Goal: Transaction & Acquisition: Purchase product/service

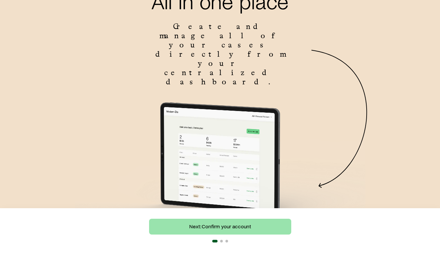
click at [232, 227] on link "Next: Confirm your account" at bounding box center [220, 227] width 142 height 16
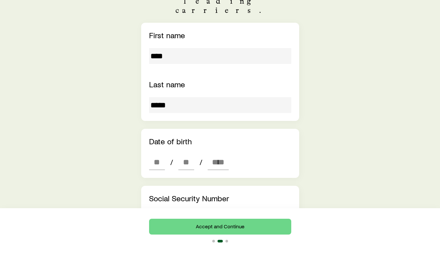
scroll to position [149, 0]
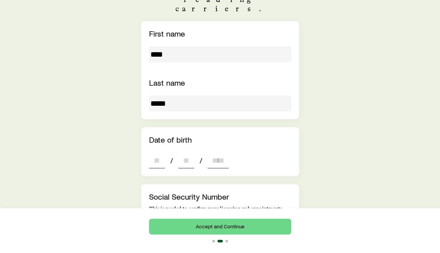
click at [158, 152] on input "dateOfBirth" at bounding box center [157, 160] width 16 height 16
type input "**"
type input "****"
type input "*"
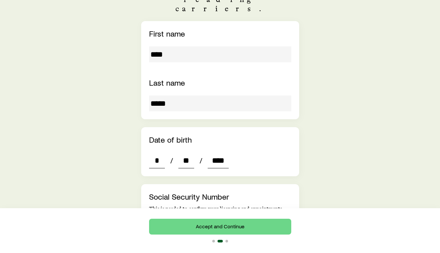
type input "****"
click at [160, 220] on input "tel" at bounding box center [158, 228] width 18 height 16
type input "***"
type input "**"
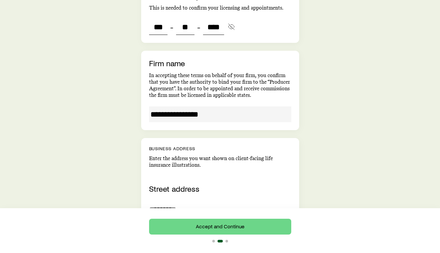
scroll to position [350, 0]
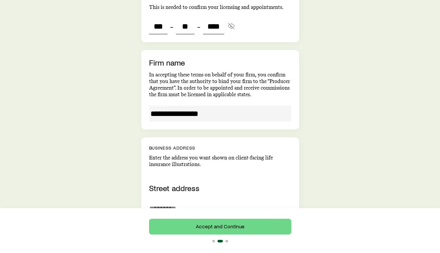
type input "****"
click at [214, 106] on input "**********" at bounding box center [220, 114] width 142 height 16
type input "***"
type input "**"
click at [201, 106] on input "**********" at bounding box center [220, 114] width 142 height 16
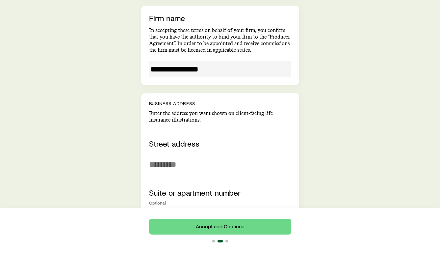
scroll to position [395, 0]
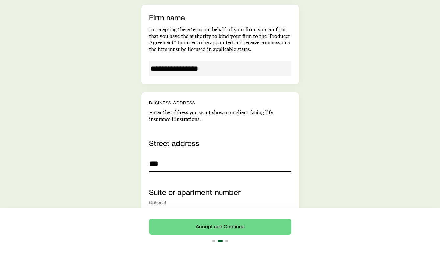
type input "***"
type input "**********"
type input "*********"
type input "**"
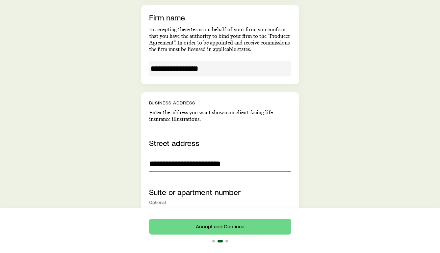
type input "*****"
type input "**********"
click at [161, 199] on div "Optional" at bounding box center [220, 201] width 142 height 5
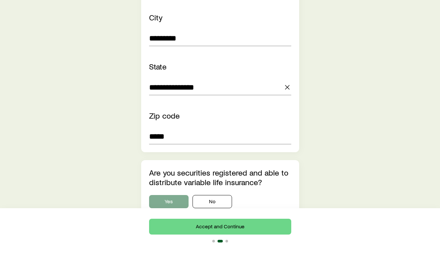
scroll to position [631, 0]
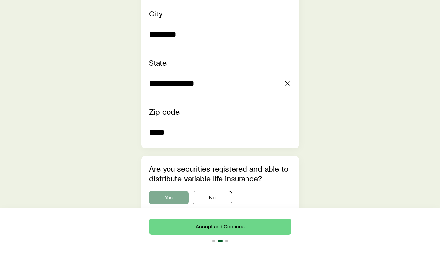
click at [171, 191] on button "Yes" at bounding box center [169, 197] width 40 height 13
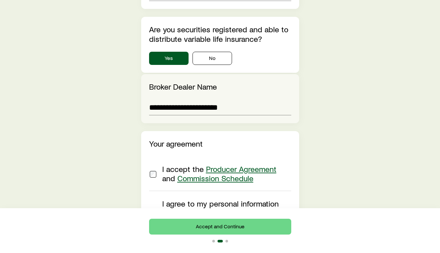
scroll to position [773, 0]
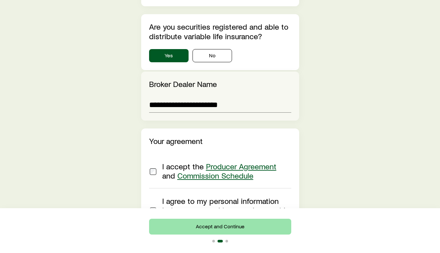
click at [227, 225] on button "Accept and Continue" at bounding box center [220, 227] width 142 height 16
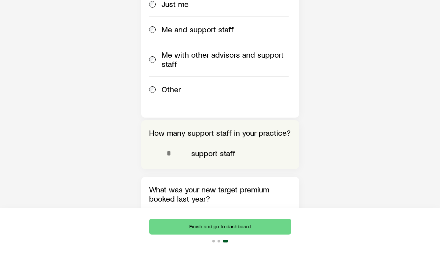
scroll to position [407, 0]
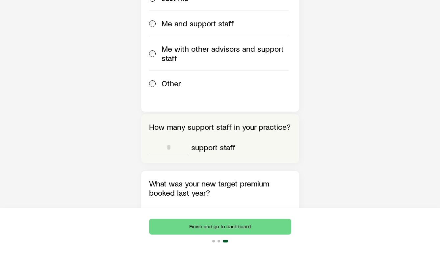
click at [169, 139] on input "tel" at bounding box center [169, 147] width 40 height 16
type input "*"
click at [186, 205] on input "tel" at bounding box center [223, 213] width 135 height 16
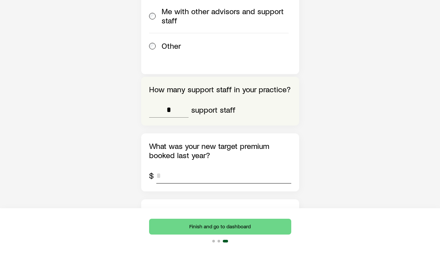
scroll to position [445, 0]
type input "*****"
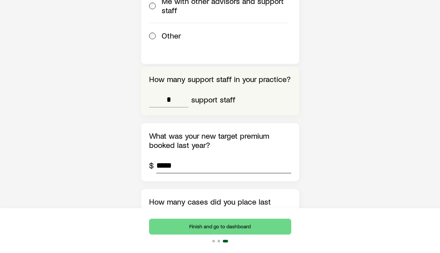
scroll to position [457, 0]
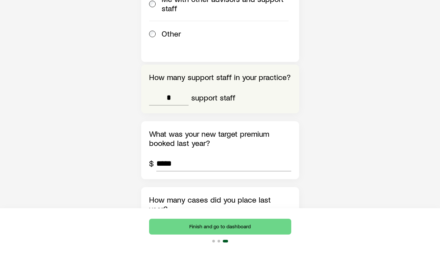
click at [176, 221] on input "tel" at bounding box center [169, 229] width 40 height 16
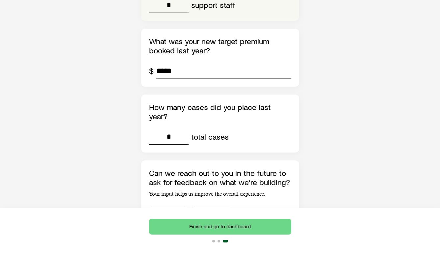
scroll to position [549, 0]
type input "*"
click at [215, 208] on button "No" at bounding box center [213, 214] width 40 height 13
click at [177, 208] on button "Yes" at bounding box center [169, 214] width 40 height 13
click at [209, 208] on button "No" at bounding box center [213, 214] width 40 height 13
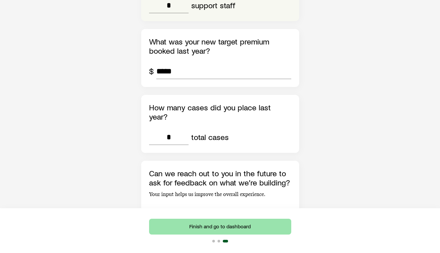
click at [217, 227] on button "Finish and go to dashboard" at bounding box center [220, 227] width 142 height 16
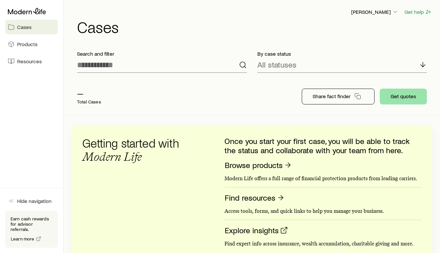
click at [404, 97] on button "Get quotes" at bounding box center [403, 97] width 47 height 16
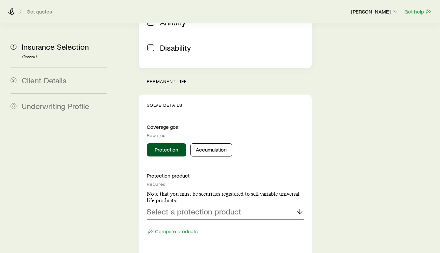
scroll to position [267, 0]
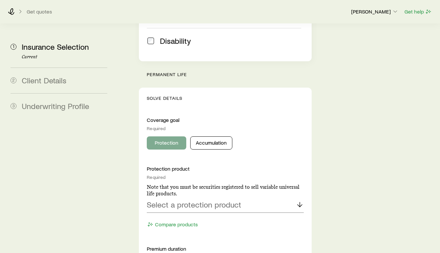
click at [171, 136] on button "Protection" at bounding box center [167, 142] width 40 height 13
click at [213, 136] on button "Accumulation" at bounding box center [211, 142] width 42 height 13
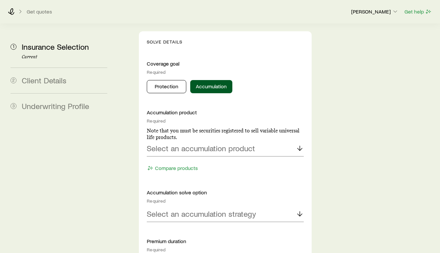
scroll to position [327, 0]
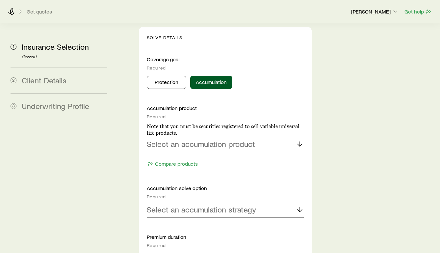
click at [237, 136] on div "Select an accumulation product" at bounding box center [225, 144] width 157 height 16
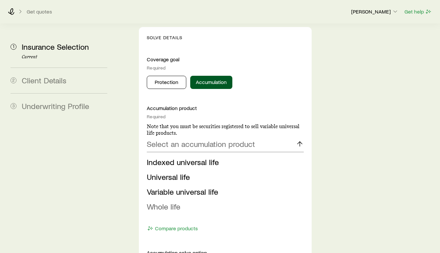
click at [177, 201] on span "Whole life" at bounding box center [164, 206] width 34 height 10
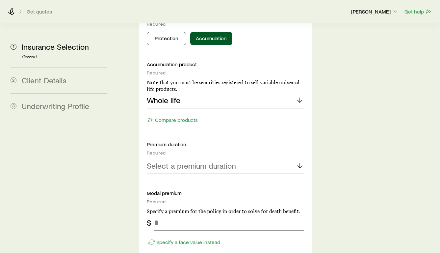
scroll to position [374, 0]
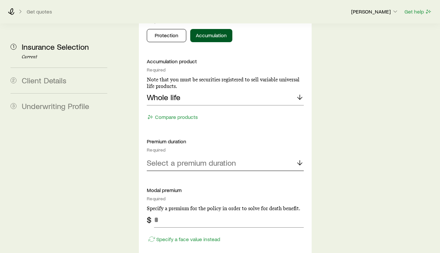
click at [205, 158] on p "Select a premium duration" at bounding box center [191, 162] width 89 height 9
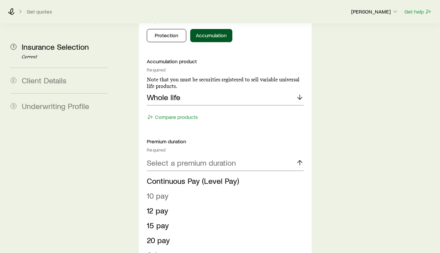
click at [161, 191] on span "10 pay" at bounding box center [158, 196] width 22 height 10
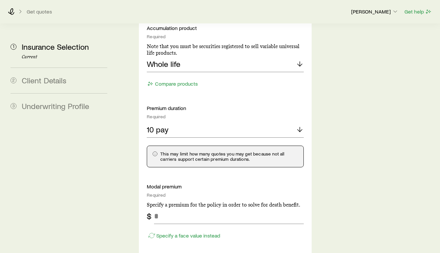
scroll to position [408, 0]
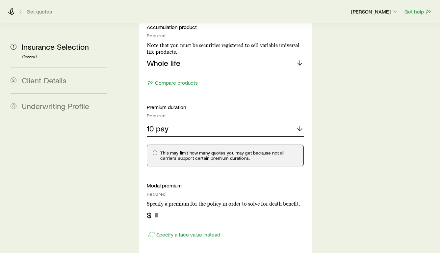
click at [290, 121] on div "10 pay" at bounding box center [225, 129] width 157 height 16
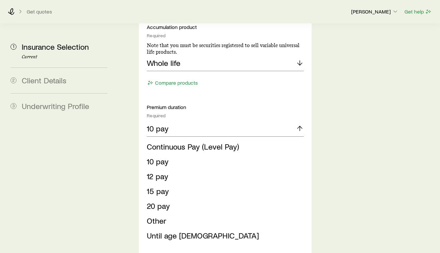
click at [337, 103] on div "Insurance Selection Start by specifying details about any product types you are…" at bounding box center [277, 255] width 314 height 1281
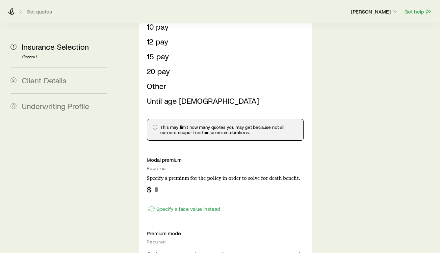
scroll to position [544, 0]
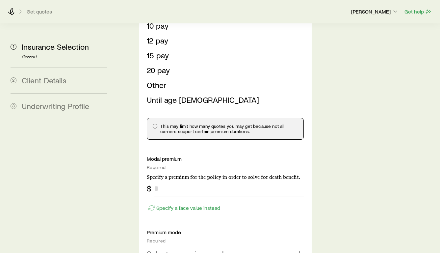
click at [169, 180] on input "tel" at bounding box center [229, 188] width 150 height 16
type input "*****"
click at [262, 196] on div "Specify a face value instead" at bounding box center [225, 204] width 157 height 17
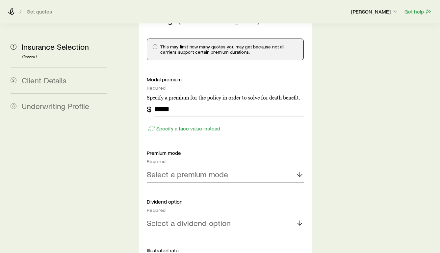
scroll to position [626, 0]
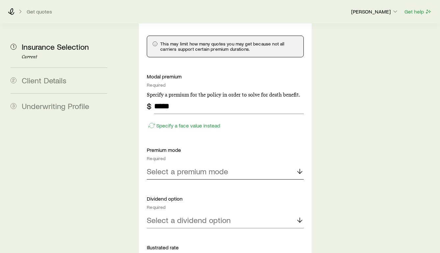
click at [224, 167] on p "Select a premium mode" at bounding box center [187, 171] width 81 height 9
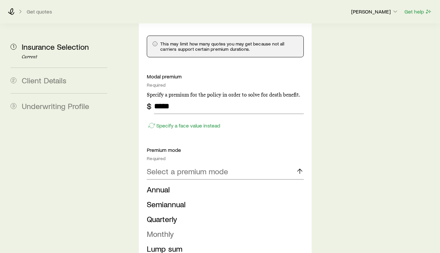
click at [170, 229] on span "Monthly" at bounding box center [160, 234] width 27 height 10
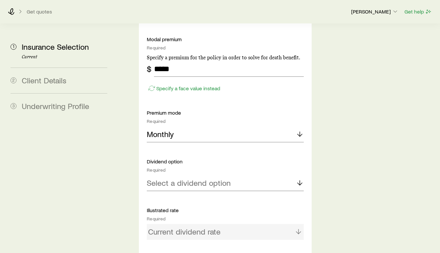
scroll to position [665, 0]
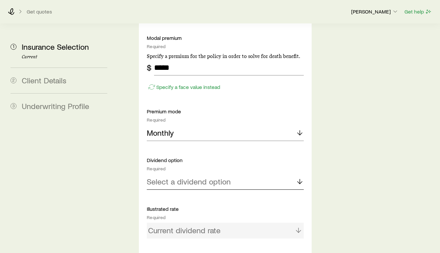
click at [211, 177] on p "Select a dividend option" at bounding box center [189, 181] width 84 height 9
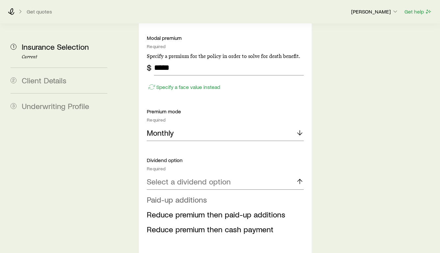
click at [204, 195] on span "Paid-up additions" at bounding box center [177, 200] width 60 height 10
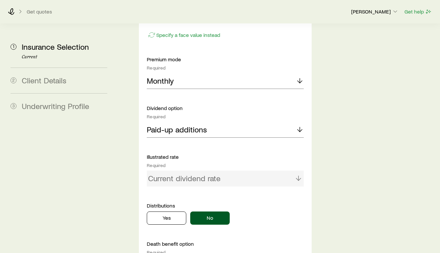
scroll to position [723, 0]
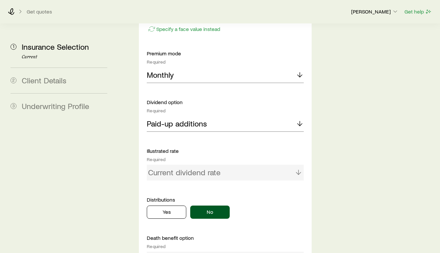
click at [231, 165] on div "Current dividend rate" at bounding box center [225, 173] width 157 height 16
click at [203, 165] on div "Current dividend rate" at bounding box center [225, 173] width 157 height 16
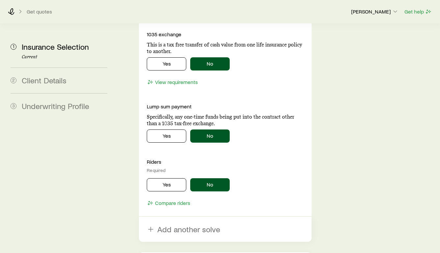
scroll to position [991, 0]
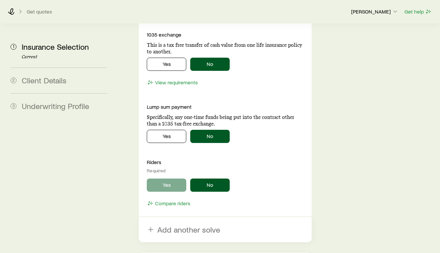
click at [166, 178] on button "Yes" at bounding box center [167, 184] width 40 height 13
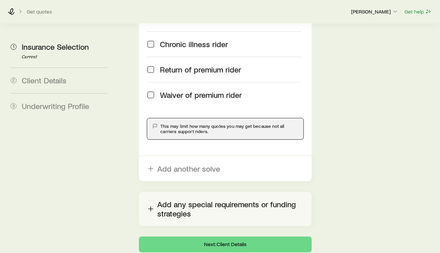
scroll to position [1209, 0]
click at [152, 205] on icon "button" at bounding box center [151, 209] width 8 height 8
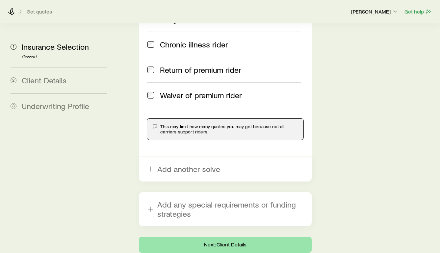
click at [224, 237] on button "Next: Client Details" at bounding box center [225, 245] width 173 height 16
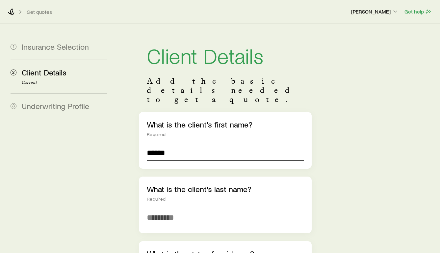
type input "******"
type input "*****"
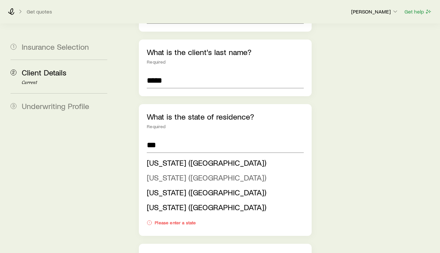
click at [178, 173] on span "[US_STATE] ([GEOGRAPHIC_DATA])" at bounding box center [207, 178] width 120 height 10
type input "**********"
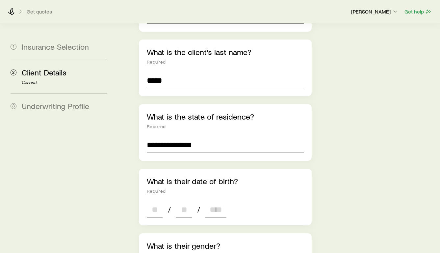
click at [153, 201] on input at bounding box center [155, 209] width 16 height 16
type input "**"
type input "****"
type input "*"
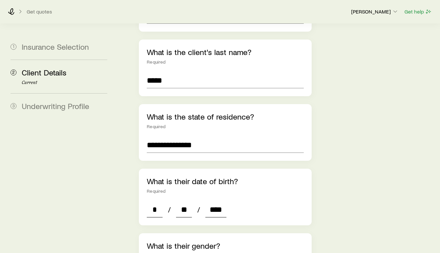
type input "****"
click at [247, 201] on div "* / ** / ****" at bounding box center [225, 209] width 157 height 16
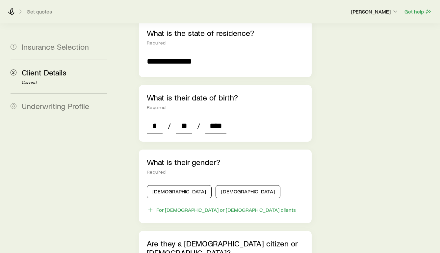
scroll to position [226, 0]
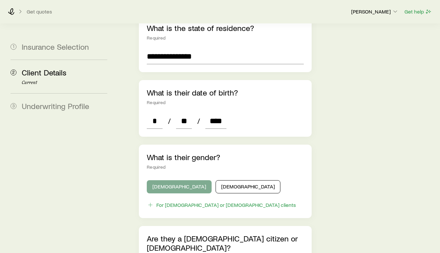
click at [171, 180] on button "[DEMOGRAPHIC_DATA]" at bounding box center [179, 186] width 65 height 13
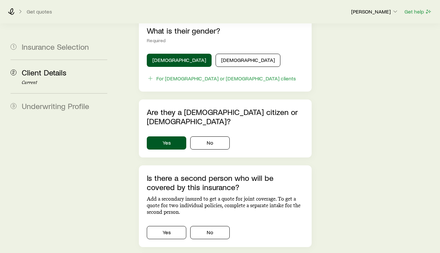
scroll to position [355, 0]
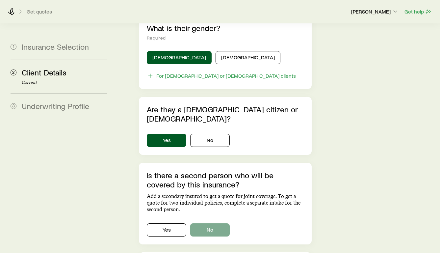
click at [211, 223] on button "No" at bounding box center [210, 229] width 40 height 13
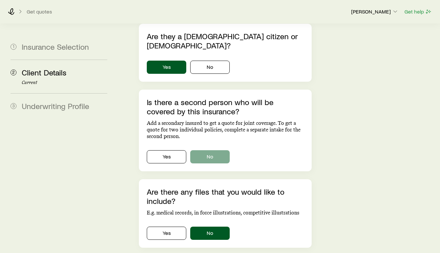
scroll to position [431, 0]
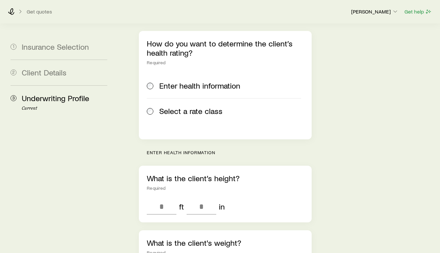
scroll to position [145, 0]
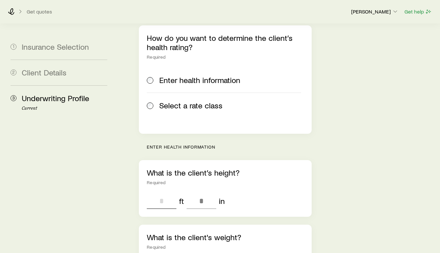
click at [168, 193] on input "tel" at bounding box center [162, 201] width 30 height 16
type input "*"
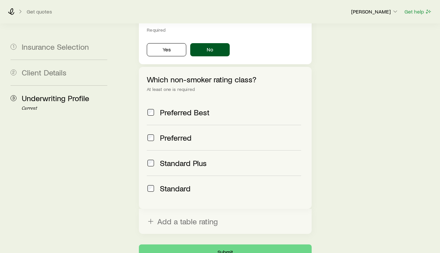
scroll to position [296, 0]
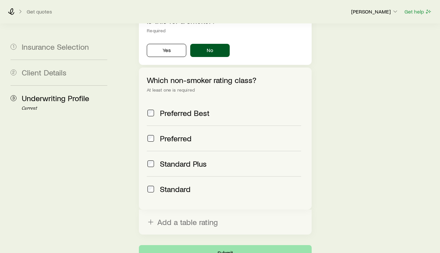
click at [227, 245] on button "Submit" at bounding box center [225, 253] width 173 height 16
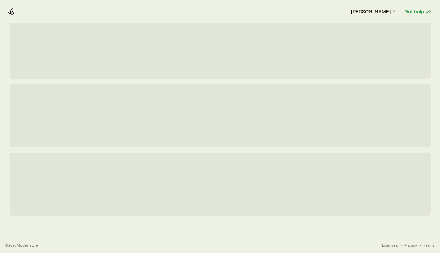
scroll to position [0, 0]
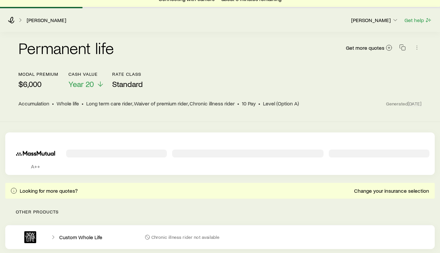
scroll to position [7, 0]
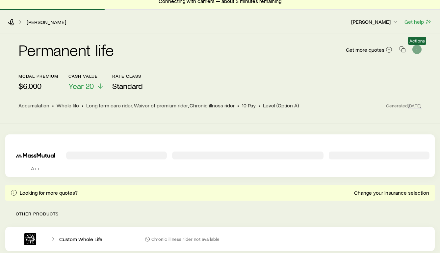
click at [418, 49] on icon "button" at bounding box center [417, 49] width 7 height 7
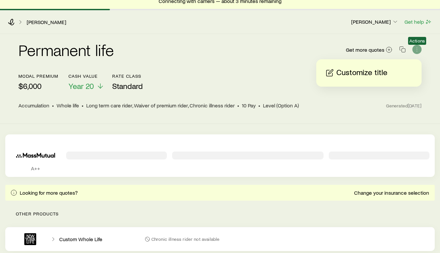
click at [418, 49] on icon "button" at bounding box center [417, 49] width 7 height 7
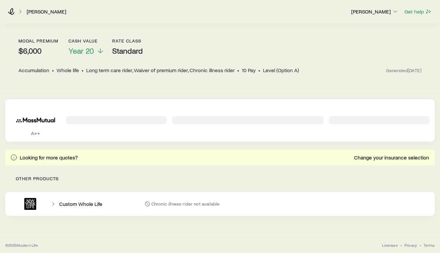
scroll to position [42, 0]
click at [377, 158] on link "Change your insurance selection" at bounding box center [392, 157] width 76 height 6
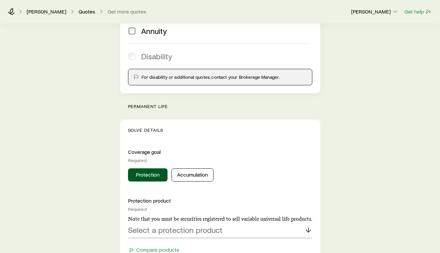
scroll to position [217, 0]
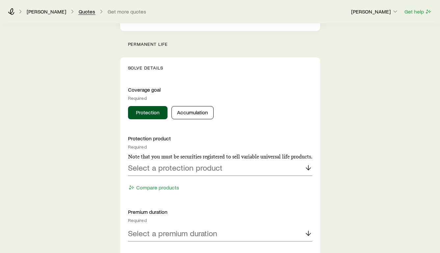
click at [85, 12] on link "Quotes" at bounding box center [86, 12] width 17 height 6
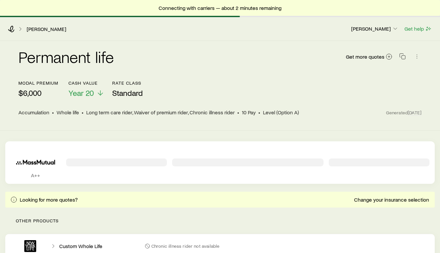
scroll to position [17, 0]
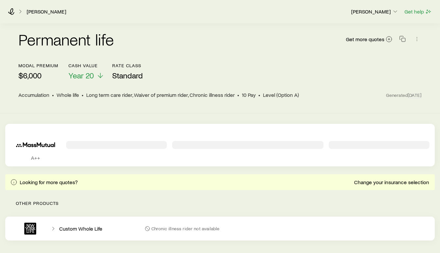
click at [255, 99] on header "modal premium $6,000 Cash Value Year 20 Rate Class Standard Accumulation • Whol…" at bounding box center [219, 83] width 403 height 40
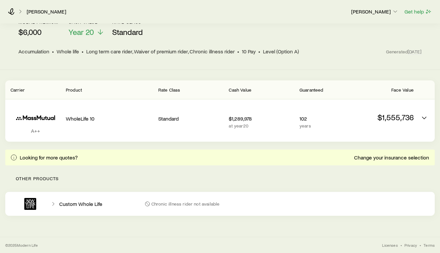
scroll to position [44, 0]
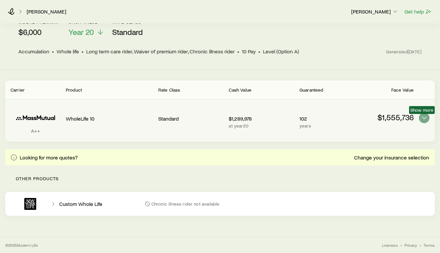
click at [425, 118] on polyline "Permanent quotes" at bounding box center [424, 118] width 4 height 2
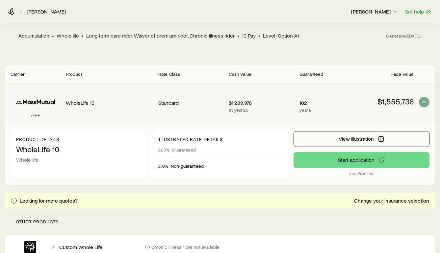
scroll to position [62, 0]
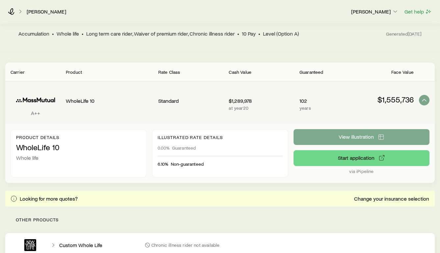
click at [353, 135] on span "View illustration" at bounding box center [356, 136] width 35 height 5
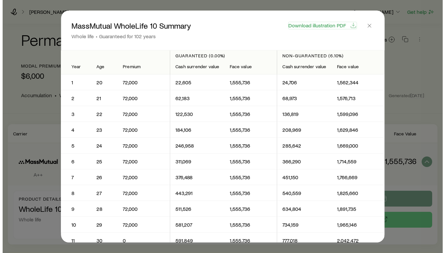
scroll to position [0, 0]
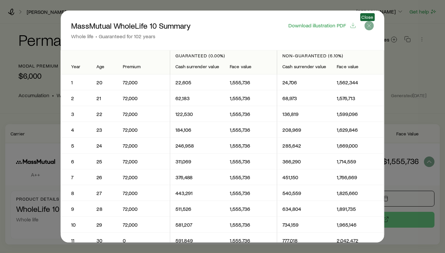
click at [369, 25] on icon "button" at bounding box center [369, 25] width 7 height 7
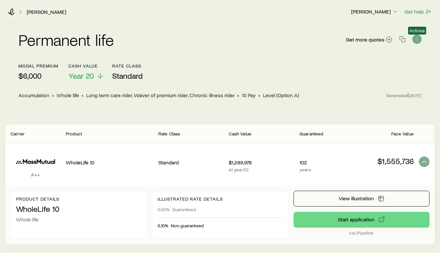
click at [418, 40] on icon "button" at bounding box center [417, 39] width 7 height 7
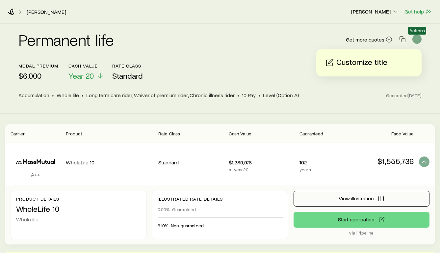
click at [418, 40] on icon "button" at bounding box center [417, 39] width 7 height 7
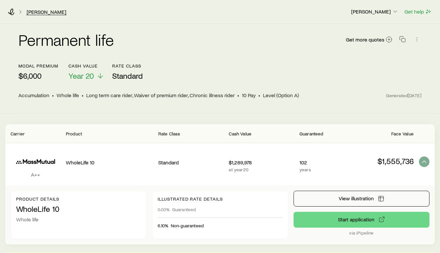
click at [40, 13] on link "[PERSON_NAME]" at bounding box center [46, 12] width 40 height 6
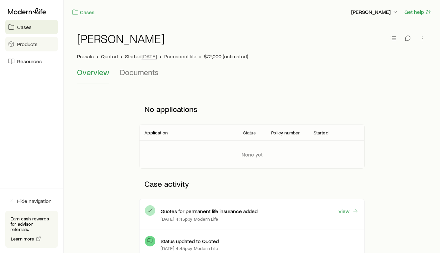
click at [32, 44] on span "Products" at bounding box center [27, 44] width 20 height 7
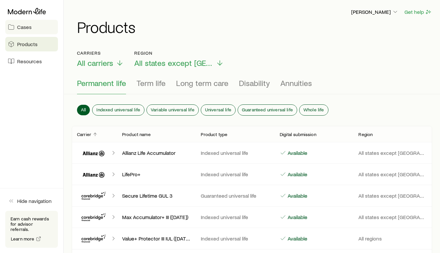
click at [28, 28] on span "Cases" at bounding box center [24, 27] width 14 height 7
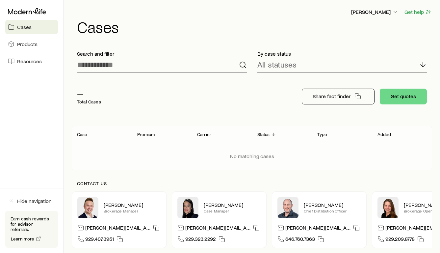
click at [28, 28] on span "Cases" at bounding box center [24, 27] width 14 height 7
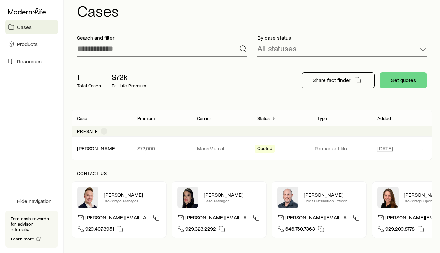
scroll to position [19, 0]
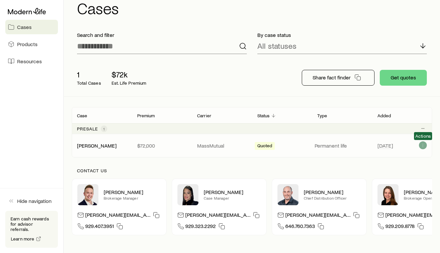
click at [422, 146] on icon "Client cases" at bounding box center [422, 145] width 5 height 5
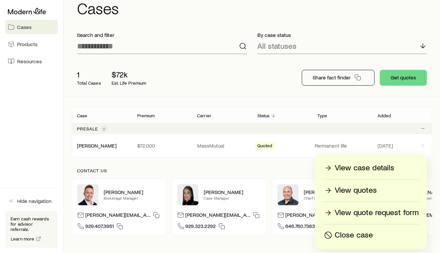
click at [347, 235] on p "Close case" at bounding box center [354, 235] width 38 height 11
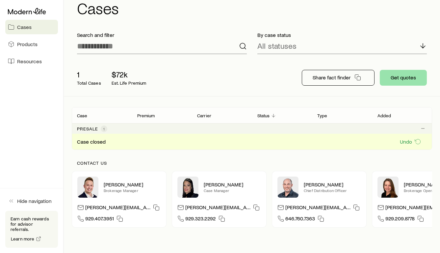
click at [409, 79] on button "Get quotes" at bounding box center [403, 78] width 47 height 16
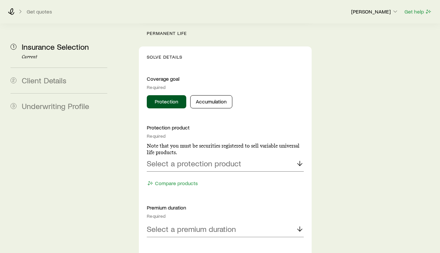
scroll to position [308, 0]
click at [206, 158] on p "Select a protection product" at bounding box center [194, 162] width 94 height 9
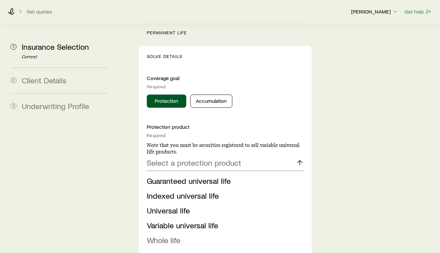
click at [161, 235] on span "Whole life" at bounding box center [164, 240] width 34 height 10
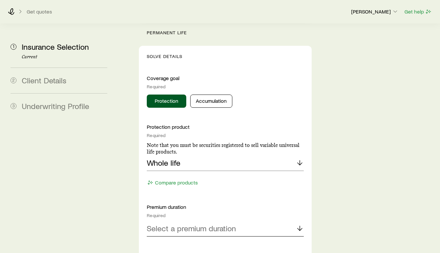
click at [183, 224] on p "Select a premium duration" at bounding box center [191, 228] width 89 height 9
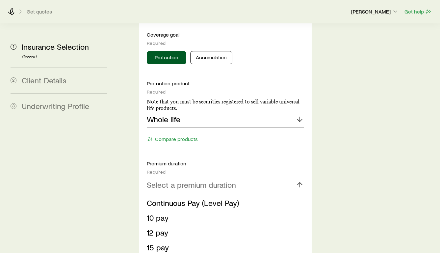
scroll to position [364, 0]
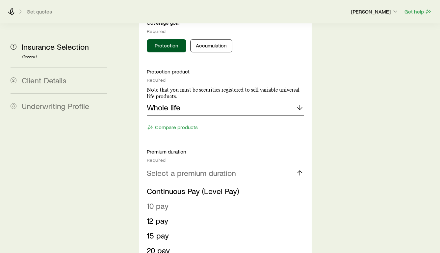
click at [163, 201] on span "10 pay" at bounding box center [158, 206] width 22 height 10
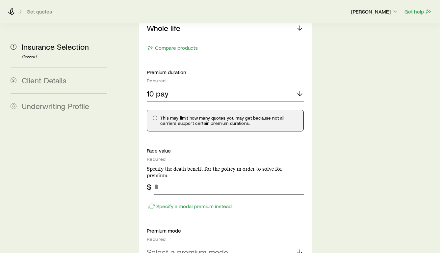
scroll to position [445, 0]
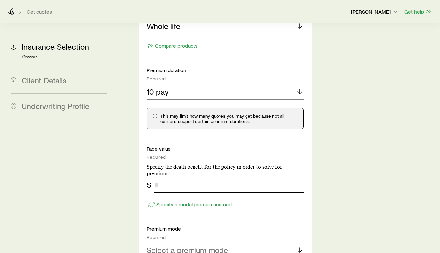
click at [172, 177] on input "tel" at bounding box center [229, 185] width 150 height 16
click at [168, 193] on div "Specify a modal premium instead" at bounding box center [225, 201] width 157 height 17
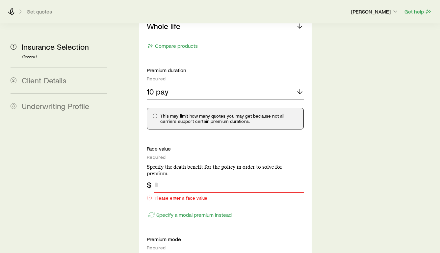
click at [167, 177] on input "tel" at bounding box center [229, 185] width 150 height 16
click at [168, 211] on p "Specify a modal premium instead" at bounding box center [193, 214] width 75 height 7
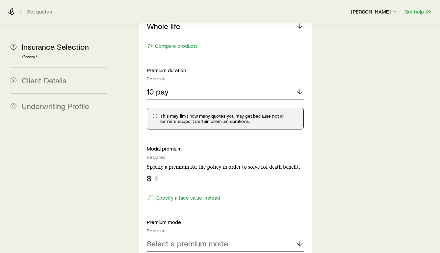
click at [171, 170] on input "tel" at bounding box center [229, 178] width 150 height 16
type input "***"
click at [208, 239] on p "Select a premium mode" at bounding box center [187, 243] width 81 height 9
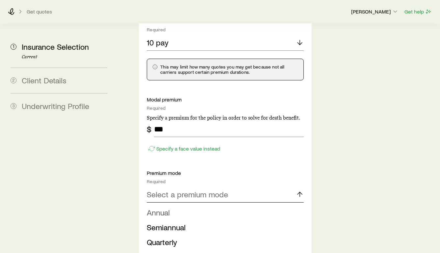
scroll to position [500, 0]
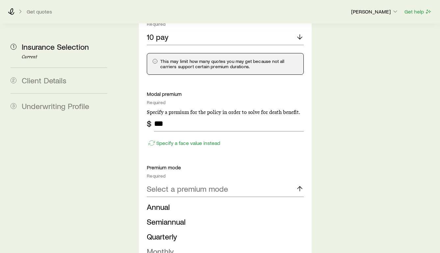
click at [164, 246] on span "Monthly" at bounding box center [160, 251] width 27 height 10
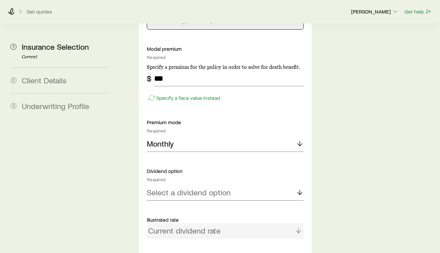
scroll to position [550, 0]
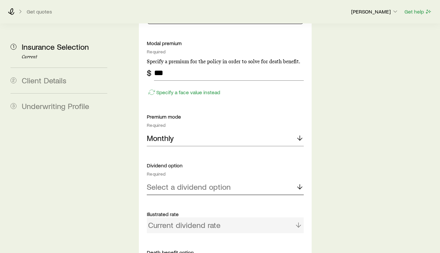
click at [215, 182] on p "Select a dividend option" at bounding box center [189, 186] width 84 height 9
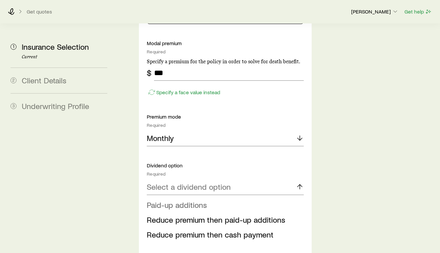
click at [181, 200] on span "Paid-up additions" at bounding box center [177, 205] width 60 height 10
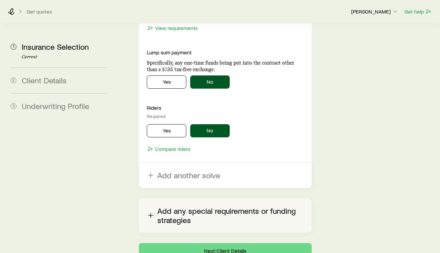
scroll to position [884, 0]
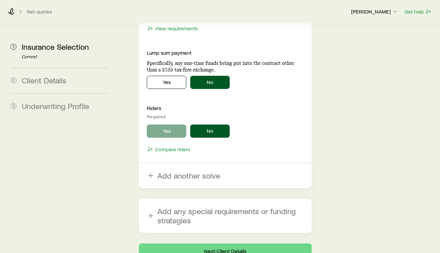
click at [169, 124] on button "Yes" at bounding box center [167, 130] width 40 height 13
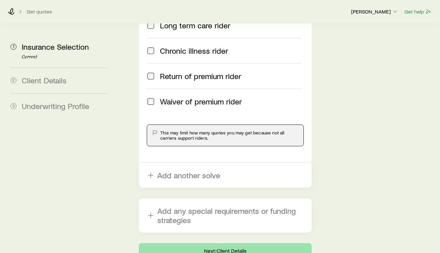
scroll to position [1041, 0]
click at [222, 243] on button "Next: Client Details" at bounding box center [225, 251] width 173 height 16
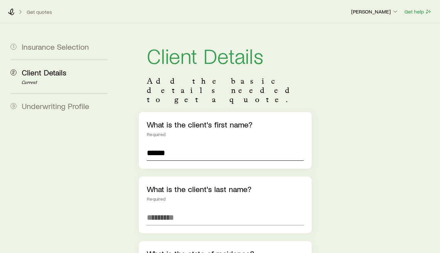
type input "******"
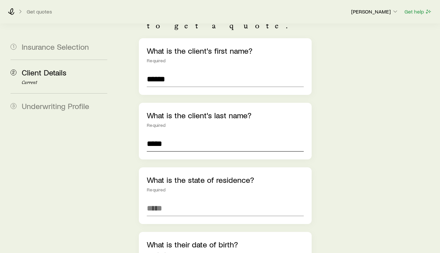
scroll to position [79, 0]
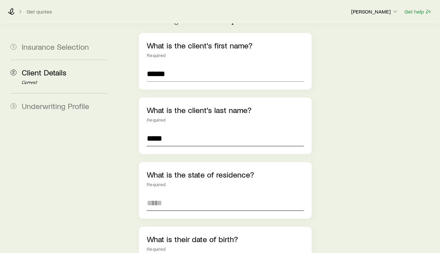
type input "*****"
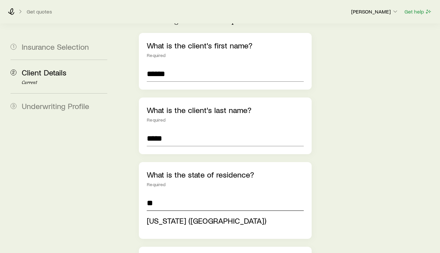
click at [187, 195] on input "**" at bounding box center [225, 203] width 157 height 16
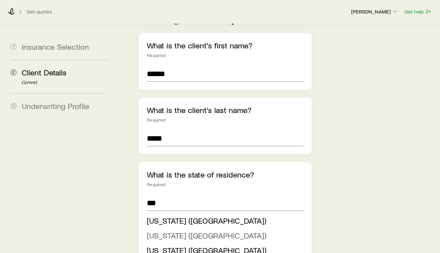
click at [180, 230] on span "[US_STATE] ([GEOGRAPHIC_DATA])" at bounding box center [207, 235] width 120 height 10
type input "**********"
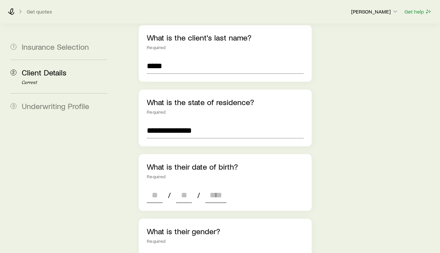
scroll to position [153, 0]
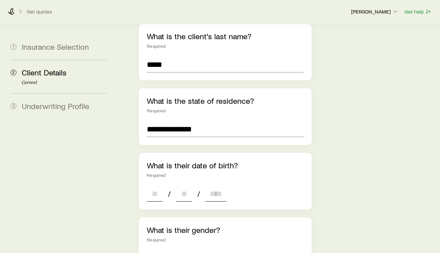
click at [157, 186] on input at bounding box center [155, 194] width 16 height 16
type input "**"
type input "****"
type input "*"
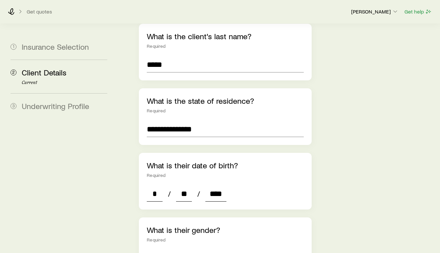
type input "****"
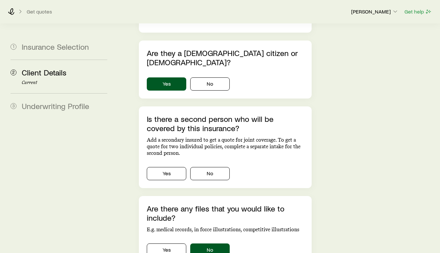
scroll to position [412, 0]
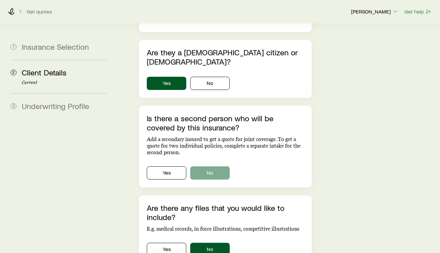
click at [218, 166] on button "No" at bounding box center [210, 172] width 40 height 13
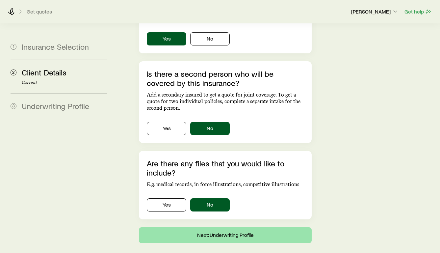
scroll to position [456, 0]
click at [214, 227] on button "Next: Underwriting Profile" at bounding box center [225, 235] width 173 height 16
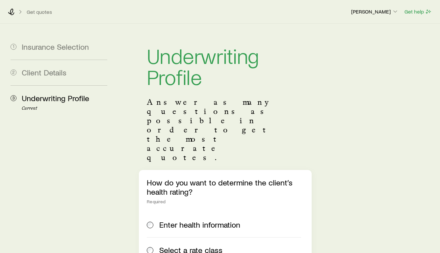
click at [172, 245] on span "Select a rate class" at bounding box center [190, 249] width 63 height 9
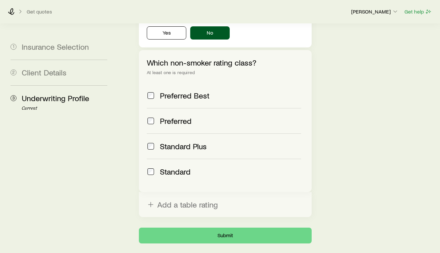
scroll to position [313, 0]
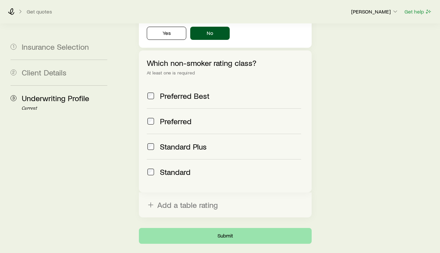
click at [220, 228] on button "Submit" at bounding box center [225, 236] width 173 height 16
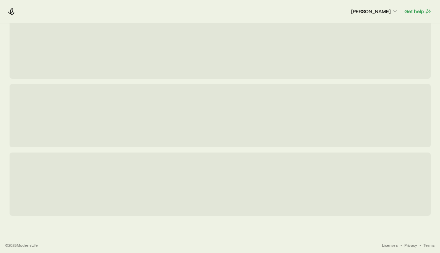
scroll to position [0, 0]
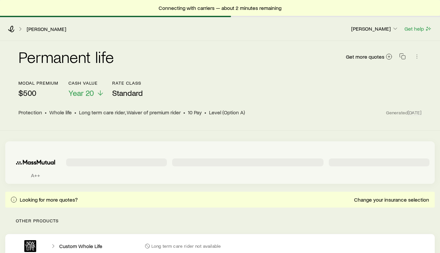
click at [213, 171] on div "Permanent quotes" at bounding box center [247, 162] width 151 height 32
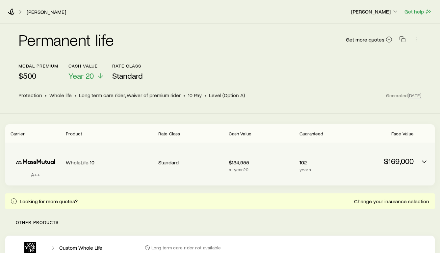
click at [77, 165] on p "WholeLife 10" at bounding box center [109, 162] width 87 height 7
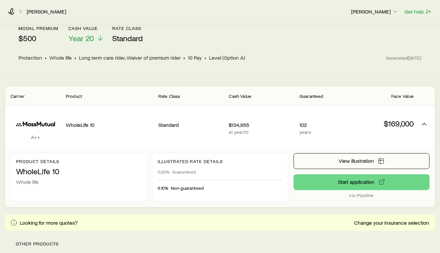
scroll to position [10, 0]
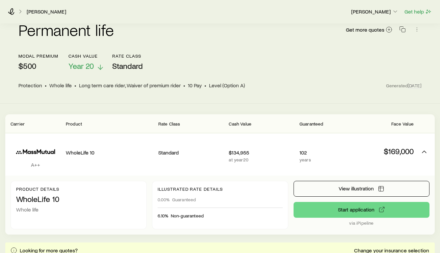
click at [89, 67] on span "Year 20" at bounding box center [80, 65] width 25 height 9
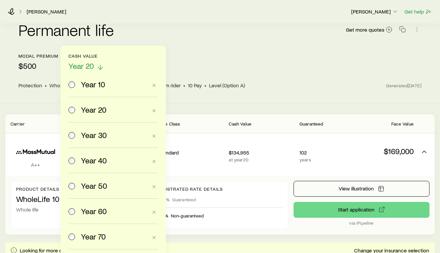
click at [89, 67] on span "Year 20" at bounding box center [80, 65] width 25 height 9
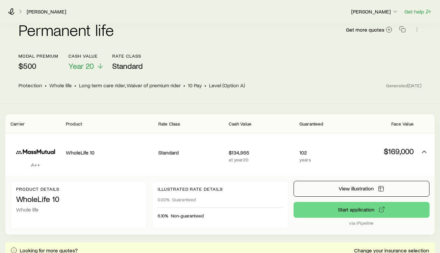
click at [30, 67] on p "$500" at bounding box center [38, 65] width 40 height 9
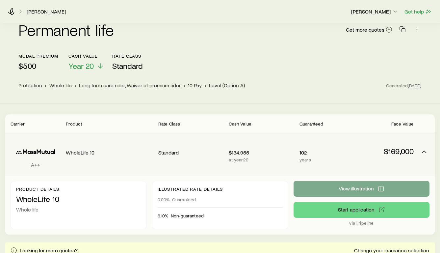
click at [354, 186] on span "View illustration" at bounding box center [356, 188] width 35 height 5
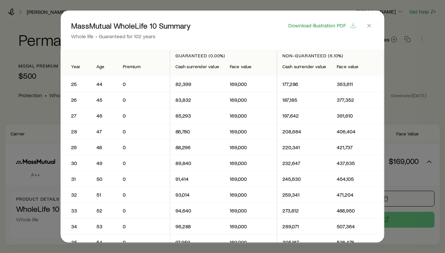
scroll to position [386, 0]
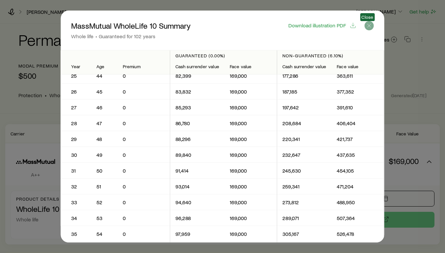
click at [370, 26] on icon "button" at bounding box center [369, 25] width 7 height 7
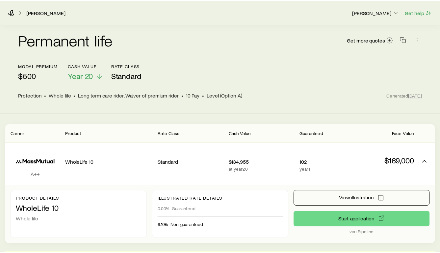
scroll to position [10, 0]
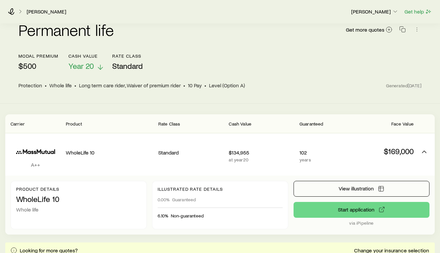
click at [99, 66] on icon at bounding box center [100, 67] width 8 height 8
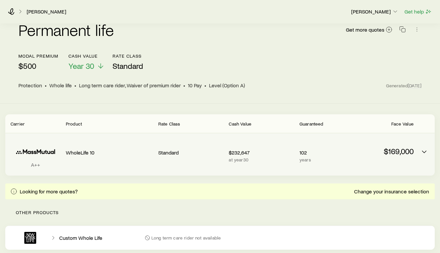
click at [281, 154] on p "$232,647" at bounding box center [262, 152] width 66 height 7
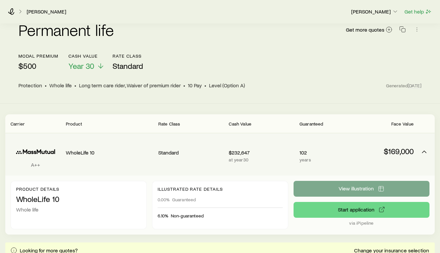
click at [364, 191] on span "View illustration" at bounding box center [356, 188] width 35 height 5
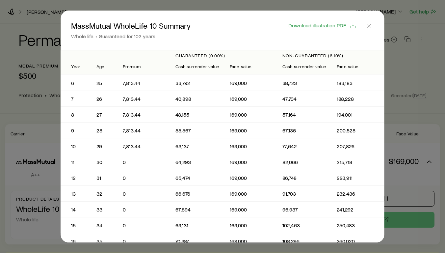
scroll to position [83, 0]
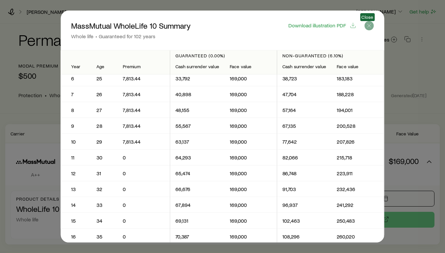
click at [368, 24] on icon "button" at bounding box center [369, 25] width 7 height 7
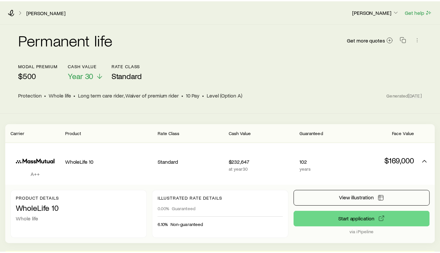
scroll to position [10, 0]
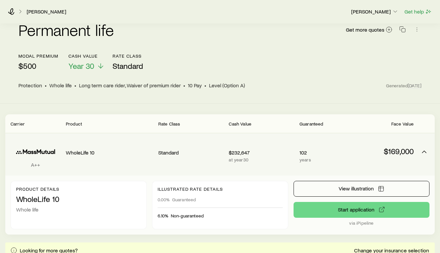
click at [113, 158] on div "WholeLife 10" at bounding box center [109, 151] width 87 height 25
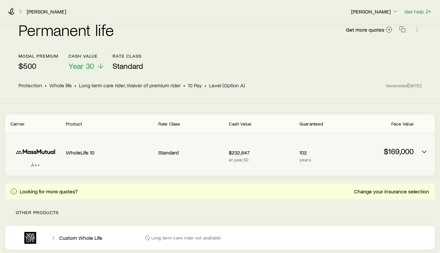
click at [113, 158] on div "WholeLife 10" at bounding box center [109, 151] width 87 height 25
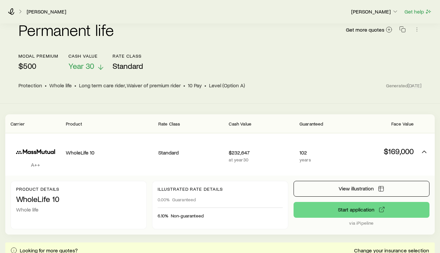
click at [89, 66] on span "Year 30" at bounding box center [81, 65] width 26 height 9
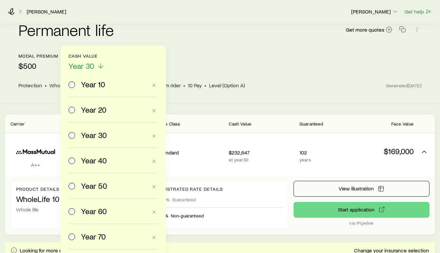
click at [86, 84] on span "Year 10" at bounding box center [93, 84] width 24 height 9
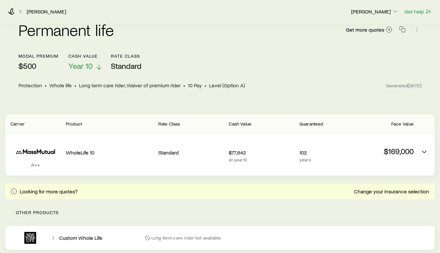
click at [89, 68] on span "Year 10" at bounding box center [80, 65] width 24 height 9
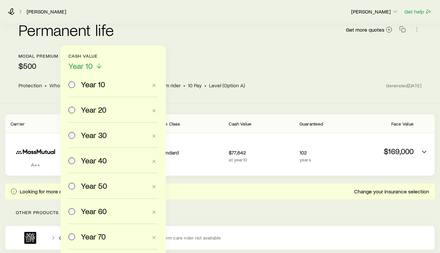
click at [85, 135] on span "Year 30" at bounding box center [94, 134] width 26 height 9
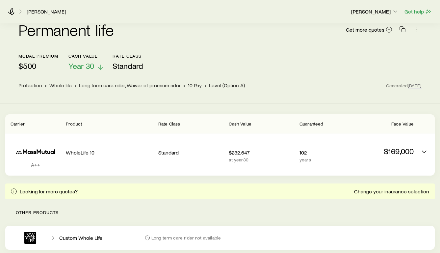
click at [89, 66] on span "Year 30" at bounding box center [81, 65] width 26 height 9
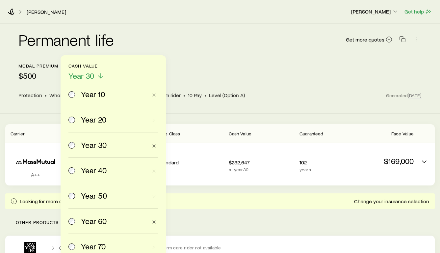
scroll to position [0, 0]
click at [92, 122] on span "Year 20" at bounding box center [93, 119] width 25 height 9
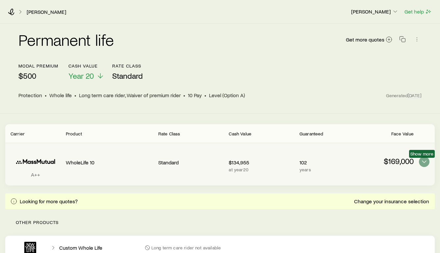
click at [424, 160] on icon "Permanent quotes" at bounding box center [424, 162] width 8 height 8
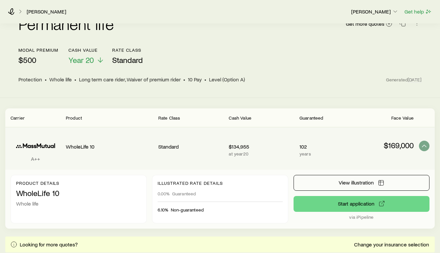
scroll to position [15, 0]
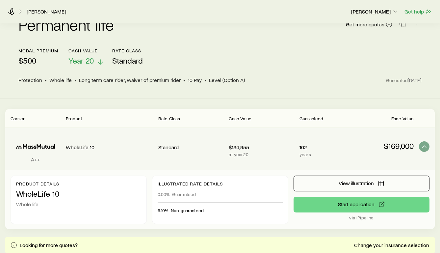
click at [90, 62] on span "Year 20" at bounding box center [80, 60] width 25 height 9
click at [38, 149] on icon "Permanent quotes" at bounding box center [36, 146] width 50 height 20
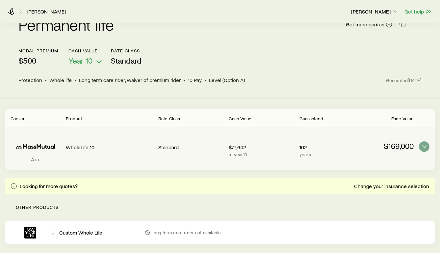
click at [38, 149] on icon "Permanent quotes" at bounding box center [36, 146] width 50 height 20
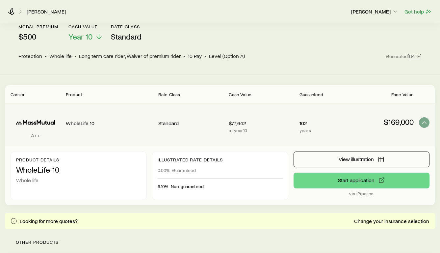
scroll to position [44, 0]
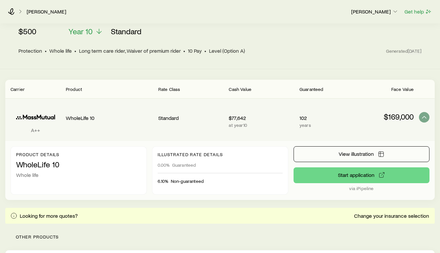
click at [39, 166] on p "WholeLife 10" at bounding box center [78, 164] width 125 height 9
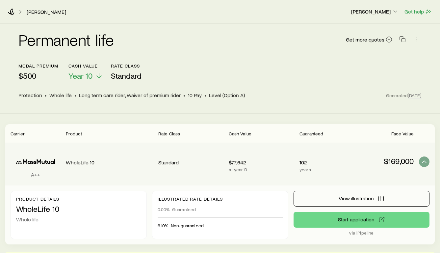
scroll to position [0, 0]
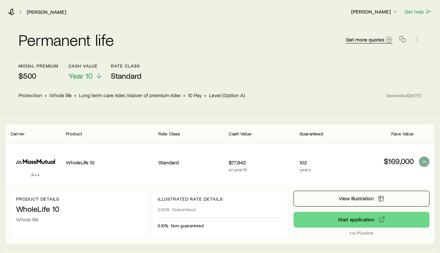
click at [388, 40] on icon at bounding box center [389, 39] width 7 height 7
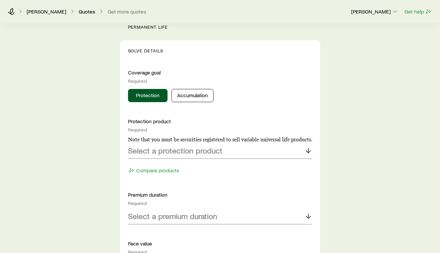
scroll to position [240, 0]
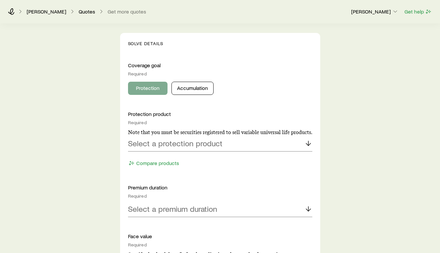
click at [152, 87] on button "Protection" at bounding box center [148, 88] width 40 height 13
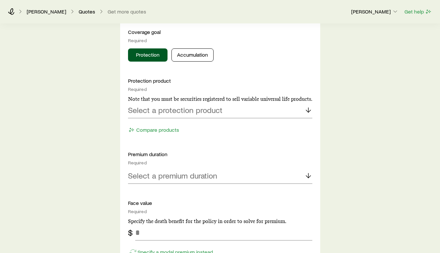
scroll to position [283, 0]
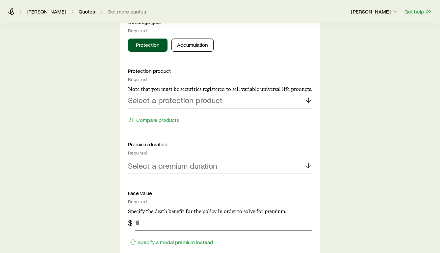
click at [189, 101] on p "Select a protection product" at bounding box center [175, 99] width 94 height 9
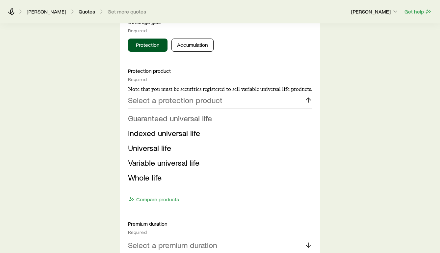
click at [169, 120] on span "Guaranteed universal life" at bounding box center [170, 118] width 84 height 10
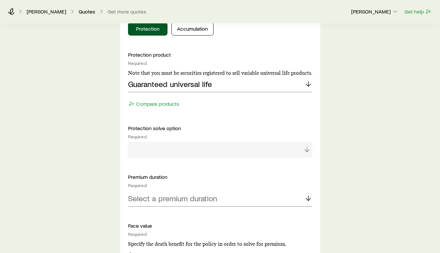
scroll to position [303, 0]
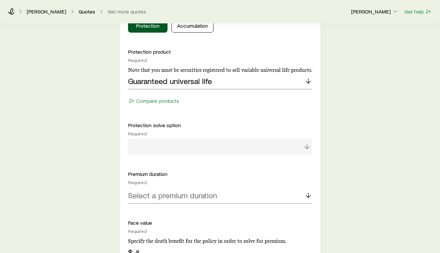
click at [196, 145] on div at bounding box center [220, 147] width 184 height 16
click at [306, 147] on div at bounding box center [220, 147] width 184 height 16
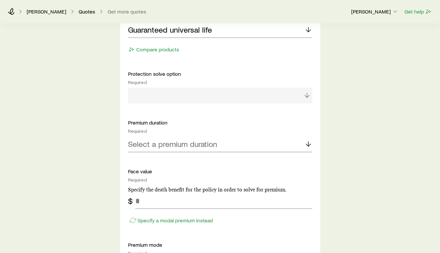
scroll to position [354, 0]
click at [290, 141] on div "Select a premium duration" at bounding box center [220, 144] width 184 height 16
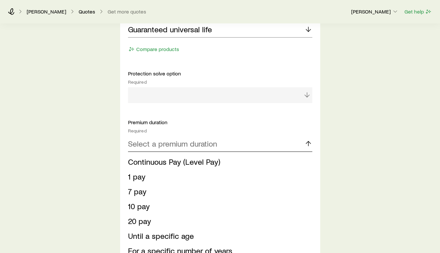
click at [290, 141] on div "Select a premium duration" at bounding box center [220, 144] width 184 height 16
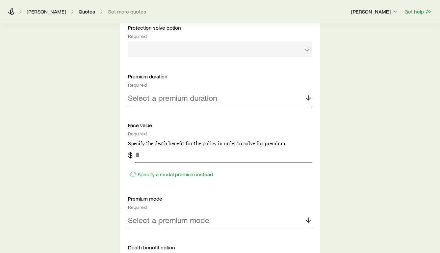
scroll to position [401, 0]
click at [147, 173] on p "Specify a modal premium instead" at bounding box center [175, 173] width 75 height 7
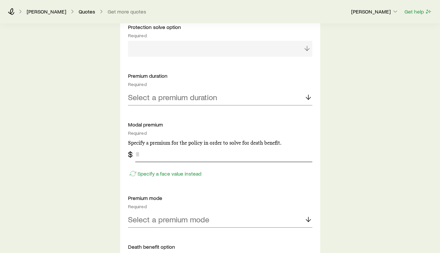
click at [143, 151] on input "tel" at bounding box center [223, 154] width 177 height 16
click at [339, 135] on div "Insurance Selection What type of product are you looking for? At least one is r…" at bounding box center [220, 98] width 440 height 951
click at [166, 153] on input "*****" at bounding box center [223, 154] width 177 height 16
type input "***"
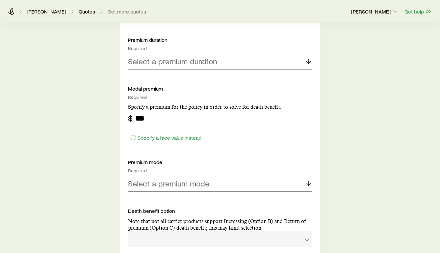
scroll to position [445, 0]
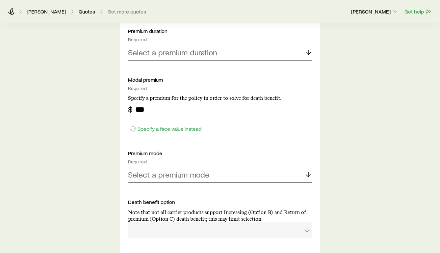
click at [239, 177] on div "Select a premium mode" at bounding box center [220, 175] width 184 height 16
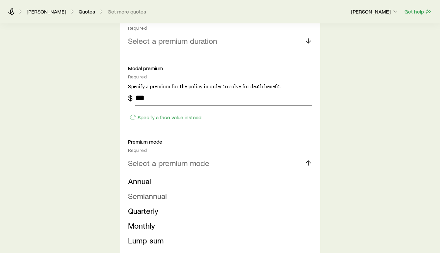
scroll to position [461, 0]
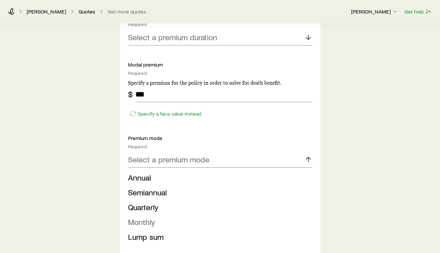
click at [146, 223] on span "Monthly" at bounding box center [141, 222] width 27 height 10
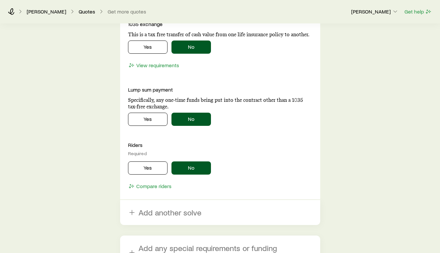
scroll to position [682, 0]
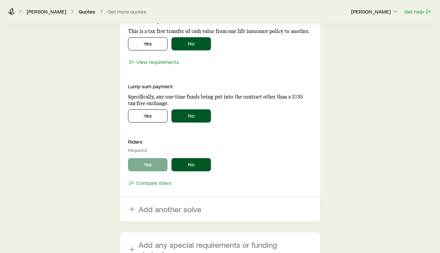
click at [148, 170] on button "Yes" at bounding box center [148, 164] width 40 height 13
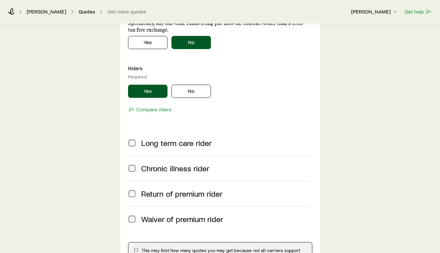
scroll to position [758, 0]
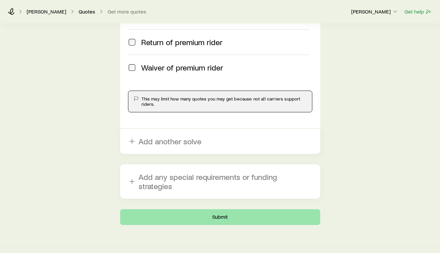
click at [226, 209] on button "Submit" at bounding box center [220, 217] width 200 height 16
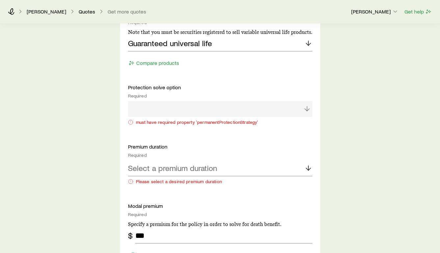
scroll to position [352, 0]
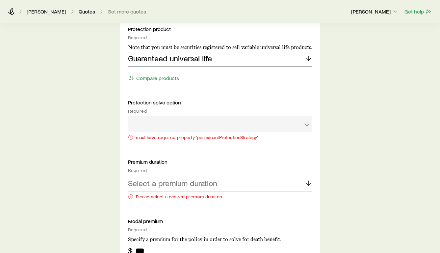
click at [309, 123] on div at bounding box center [220, 124] width 184 height 16
click at [292, 125] on div at bounding box center [220, 124] width 184 height 16
click at [291, 125] on div at bounding box center [220, 124] width 184 height 16
click at [242, 130] on div at bounding box center [220, 124] width 184 height 16
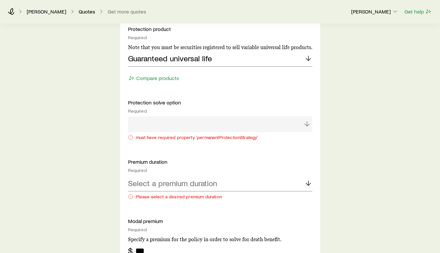
click at [169, 117] on div at bounding box center [220, 124] width 184 height 16
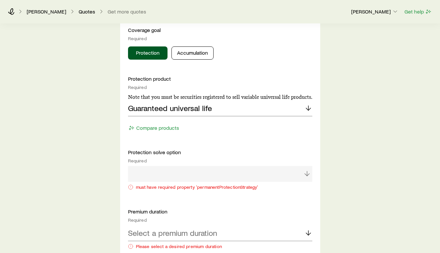
scroll to position [301, 0]
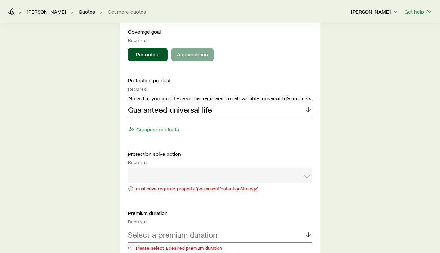
click at [193, 56] on button "Accumulation" at bounding box center [193, 54] width 42 height 13
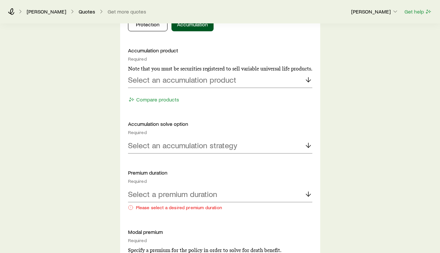
scroll to position [340, 0]
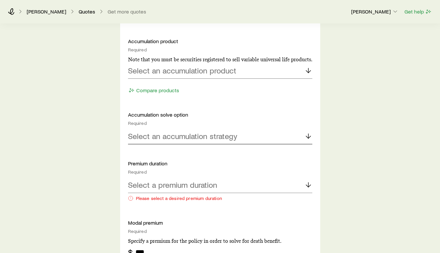
click at [308, 134] on icon at bounding box center [309, 136] width 8 height 8
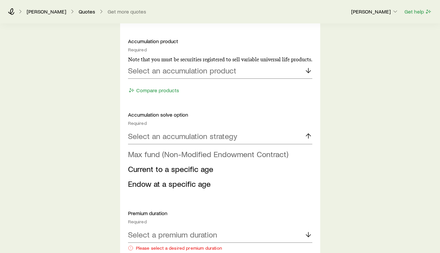
click at [232, 156] on span "Max fund (Non-Modified Endowment Contract)" at bounding box center [208, 154] width 160 height 10
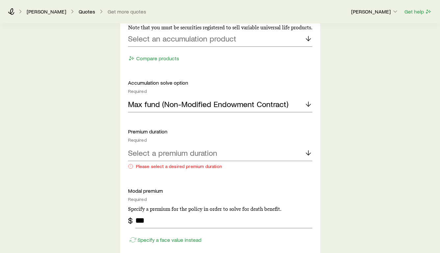
scroll to position [380, 0]
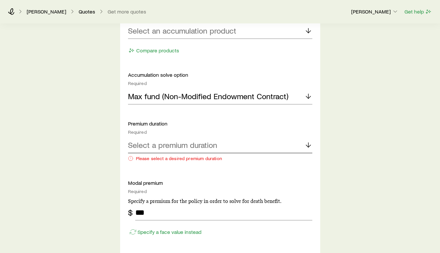
click at [310, 145] on polyline at bounding box center [308, 146] width 5 height 2
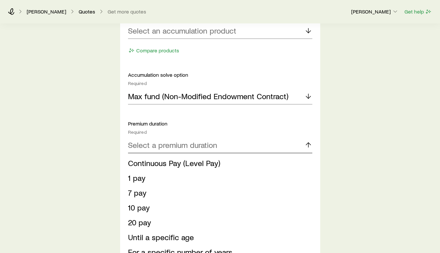
scroll to position [427, 0]
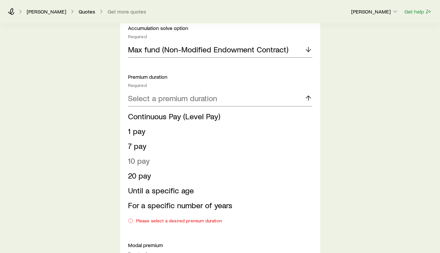
click at [134, 162] on span "10 pay" at bounding box center [139, 161] width 22 height 10
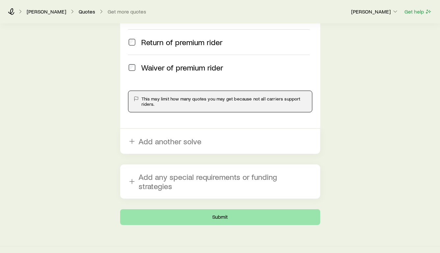
click at [221, 209] on button "Submit" at bounding box center [220, 217] width 200 height 16
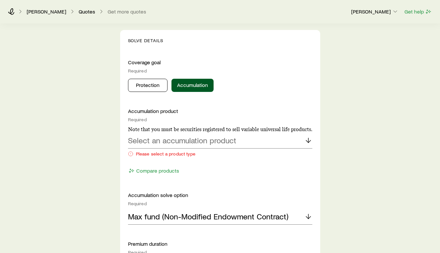
scroll to position [278, 0]
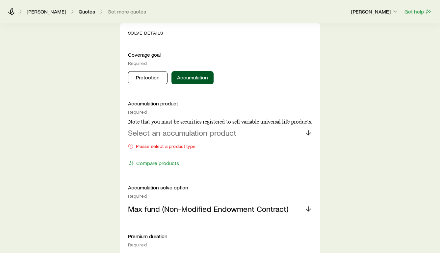
click at [307, 132] on icon at bounding box center [309, 133] width 8 height 8
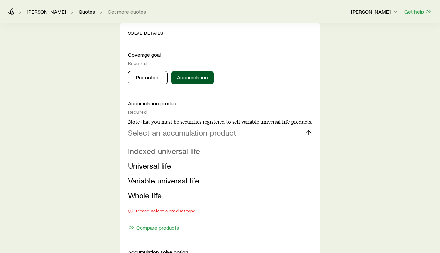
click at [176, 151] on span "Indexed universal life" at bounding box center [164, 151] width 72 height 10
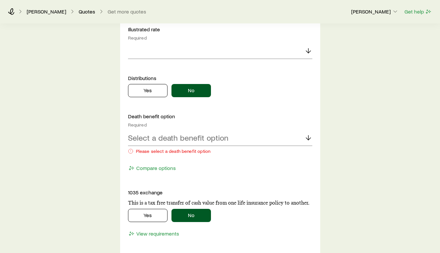
scroll to position [645, 0]
click at [306, 136] on icon at bounding box center [309, 138] width 8 height 8
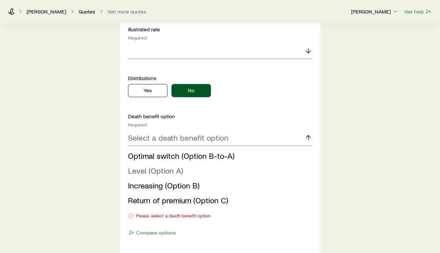
click at [160, 171] on span "Level (Option A)" at bounding box center [155, 171] width 55 height 10
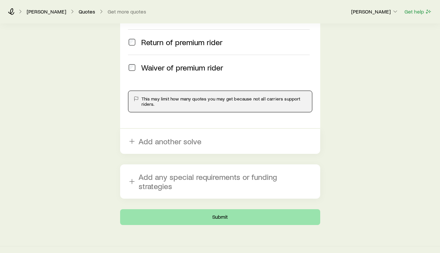
click at [221, 209] on button "Submit" at bounding box center [220, 217] width 200 height 16
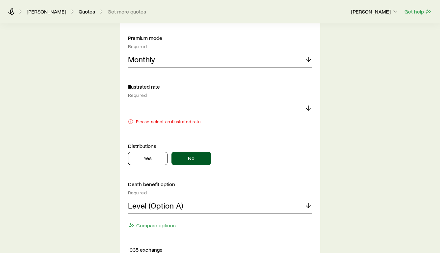
scroll to position [586, 0]
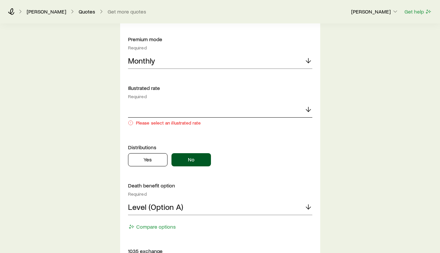
click at [308, 108] on icon at bounding box center [309, 109] width 8 height 8
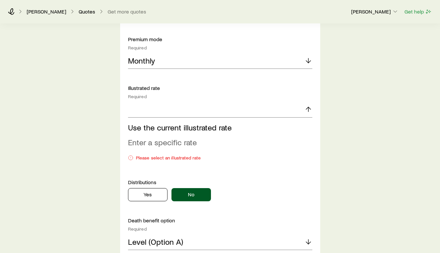
click at [178, 144] on span "Enter a specific rate" at bounding box center [162, 142] width 69 height 10
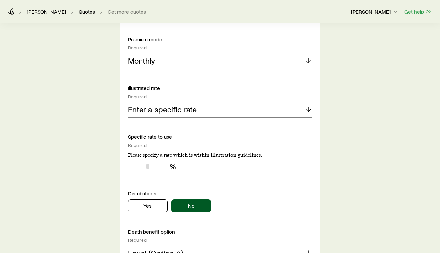
click at [150, 167] on input "tel" at bounding box center [148, 166] width 40 height 16
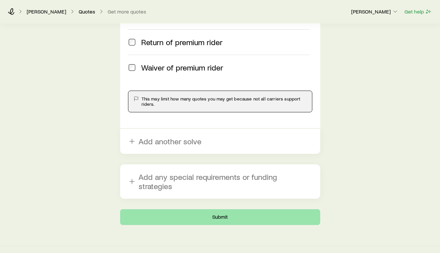
type input "*"
click at [221, 209] on button "Submit" at bounding box center [220, 217] width 200 height 16
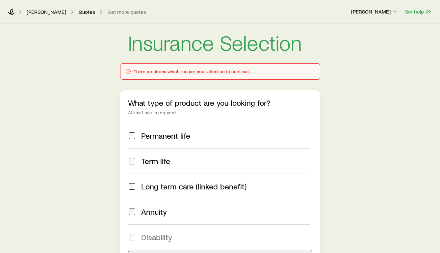
scroll to position [0, 0]
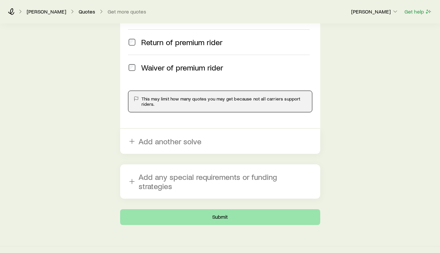
click at [220, 209] on button "Submit" at bounding box center [220, 217] width 200 height 16
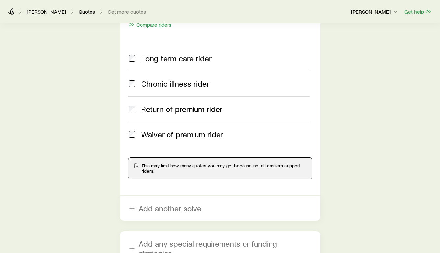
scroll to position [1017, 0]
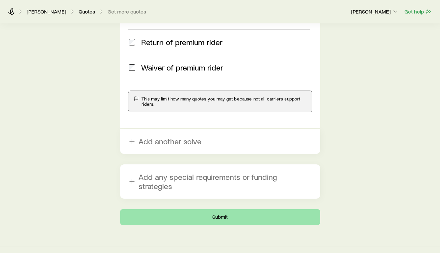
click at [225, 211] on button "Submit" at bounding box center [220, 217] width 200 height 16
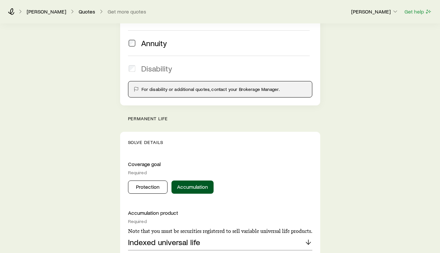
scroll to position [214, 0]
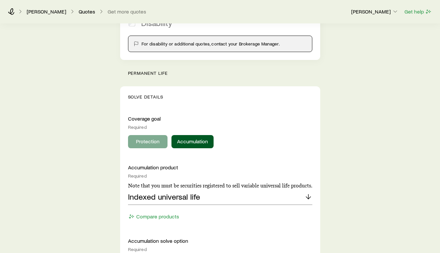
click at [139, 142] on button "Protection" at bounding box center [148, 141] width 40 height 13
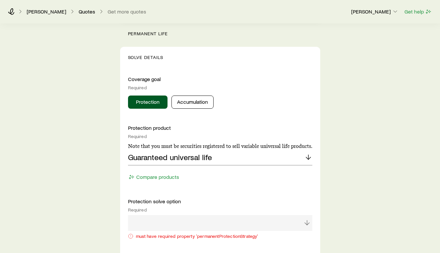
scroll to position [264, 0]
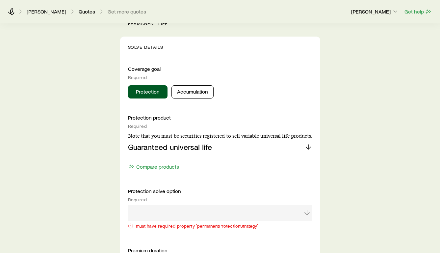
click at [294, 141] on div "Guaranteed universal life" at bounding box center [220, 147] width 184 height 16
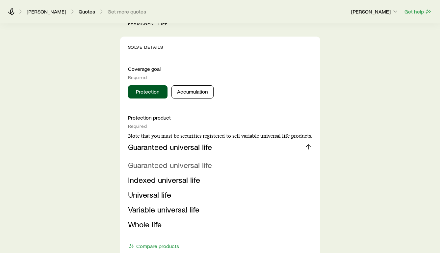
click at [207, 167] on span "Guaranteed universal life" at bounding box center [170, 165] width 84 height 10
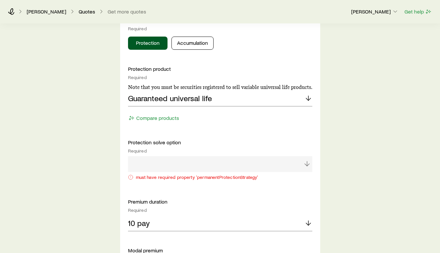
scroll to position [313, 0]
click at [306, 162] on div at bounding box center [220, 164] width 184 height 16
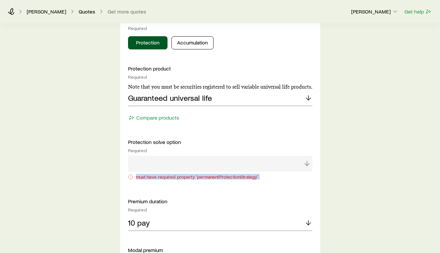
click at [306, 162] on div at bounding box center [220, 164] width 184 height 16
click at [145, 169] on div at bounding box center [220, 164] width 184 height 16
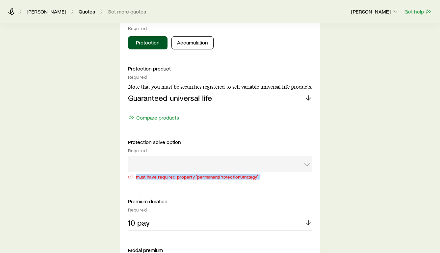
click at [145, 169] on div at bounding box center [220, 164] width 184 height 16
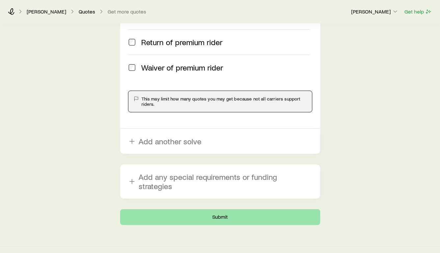
click at [219, 209] on button "Submit" at bounding box center [220, 217] width 200 height 16
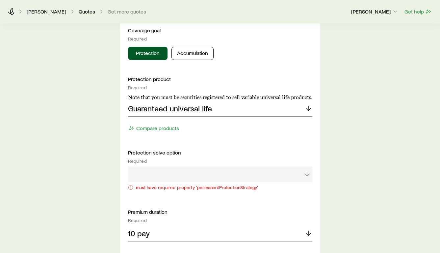
scroll to position [302, 0]
click at [209, 176] on div at bounding box center [220, 175] width 184 height 16
click at [232, 111] on div "Guaranteed universal life" at bounding box center [220, 109] width 184 height 16
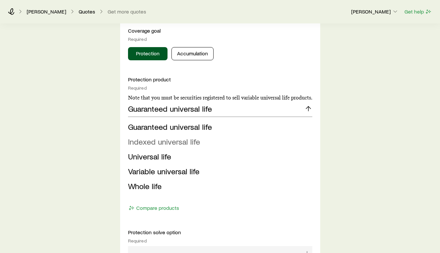
click at [188, 143] on span "Indexed universal life" at bounding box center [164, 142] width 72 height 10
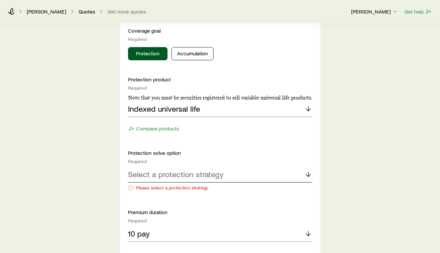
click at [209, 174] on p "Select a protection strategy" at bounding box center [175, 174] width 95 height 9
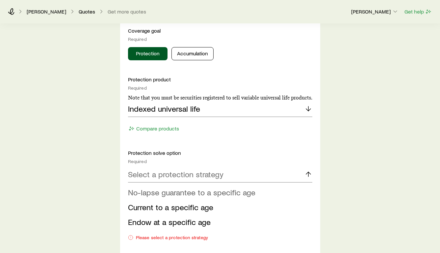
click at [209, 194] on span "No-lapse guarantee to a specific age" at bounding box center [191, 192] width 127 height 10
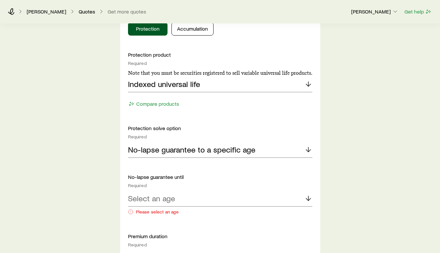
scroll to position [326, 0]
click at [260, 198] on div "Select an age" at bounding box center [220, 199] width 184 height 16
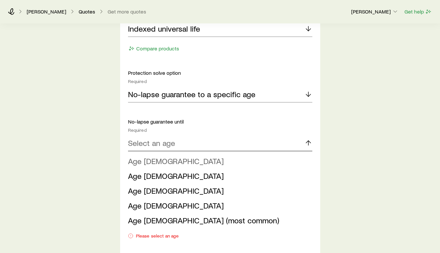
scroll to position [383, 0]
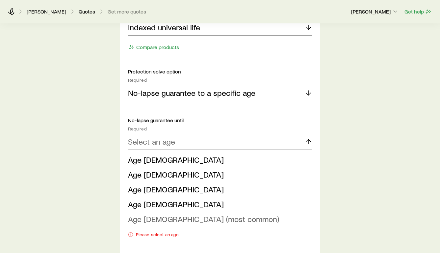
click at [149, 219] on span "Age [DEMOGRAPHIC_DATA] (most common)" at bounding box center [203, 219] width 151 height 10
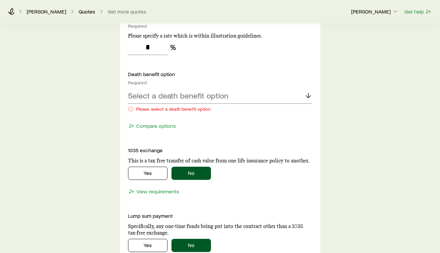
scroll to position [752, 0]
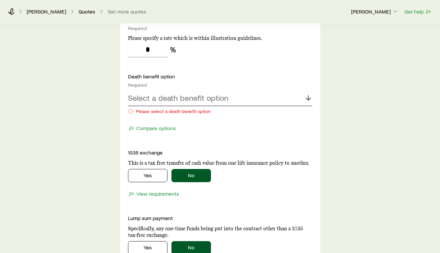
click at [260, 98] on div "Select a death benefit option" at bounding box center [220, 98] width 184 height 16
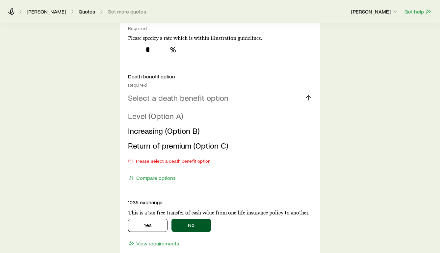
click at [163, 119] on span "Level (Option A)" at bounding box center [155, 116] width 55 height 10
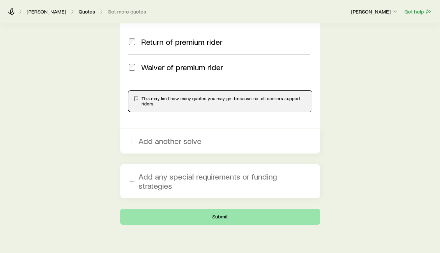
scroll to position [1098, 0]
click at [220, 210] on button "Submit" at bounding box center [220, 217] width 200 height 16
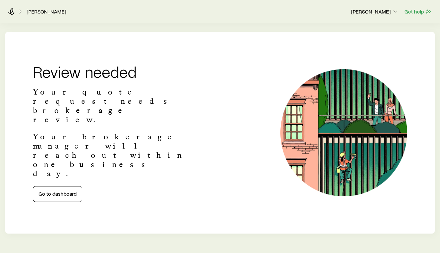
scroll to position [138, 0]
click at [56, 186] on link "Go to dashboard" at bounding box center [57, 194] width 49 height 16
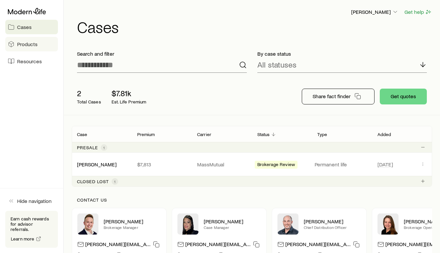
click at [28, 45] on span "Products" at bounding box center [27, 44] width 20 height 7
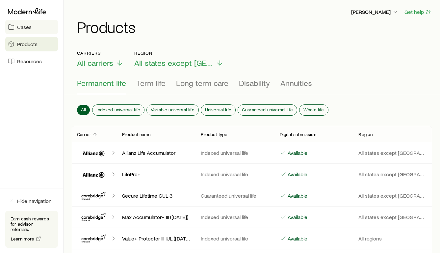
click at [27, 28] on span "Cases" at bounding box center [24, 27] width 14 height 7
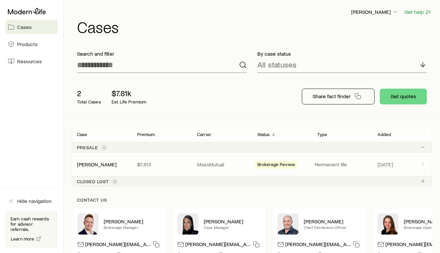
click at [275, 166] on span "Brokerage Review" at bounding box center [276, 165] width 38 height 7
click at [101, 164] on link "[PERSON_NAME]" at bounding box center [97, 164] width 40 height 6
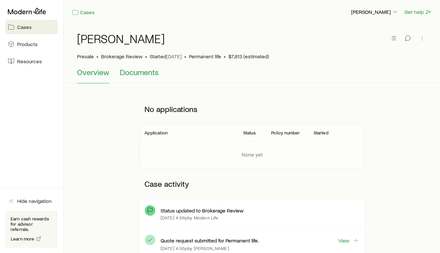
click at [147, 72] on span "Documents" at bounding box center [139, 71] width 39 height 9
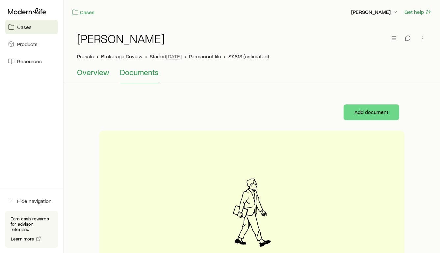
click at [91, 73] on span "Overview" at bounding box center [93, 71] width 32 height 9
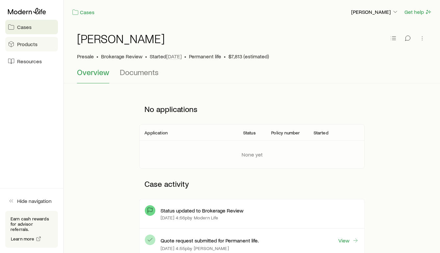
click at [26, 45] on span "Products" at bounding box center [27, 44] width 20 height 7
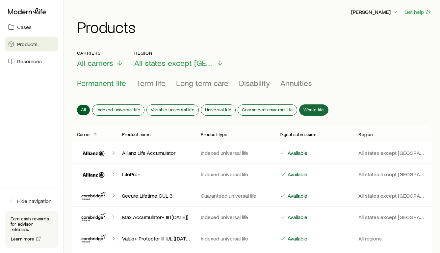
click at [309, 109] on span "Whole life" at bounding box center [314, 109] width 21 height 5
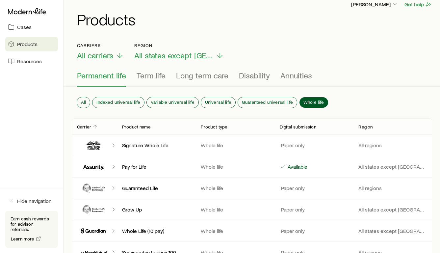
scroll to position [11, 0]
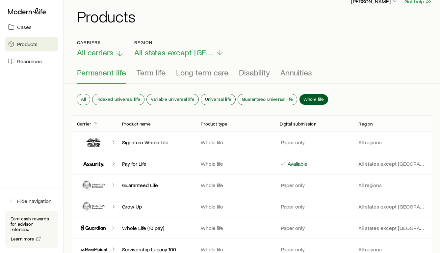
click at [119, 51] on icon at bounding box center [120, 54] width 8 height 8
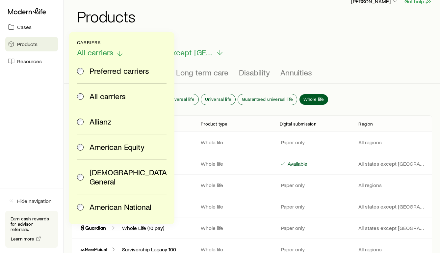
click at [119, 51] on icon at bounding box center [120, 54] width 8 height 8
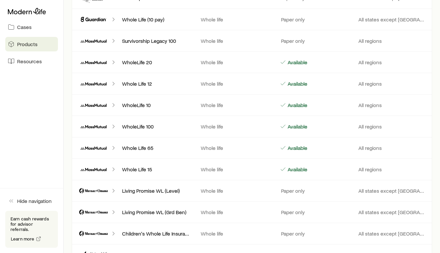
scroll to position [220, 0]
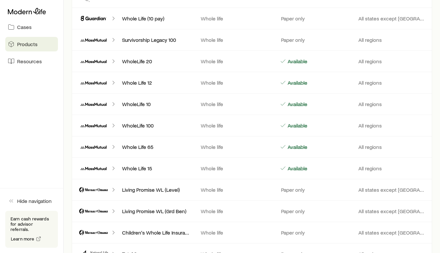
click at [101, 62] on icon "Client cases" at bounding box center [93, 61] width 33 height 16
click at [134, 62] on p "WholeLife 20" at bounding box center [156, 61] width 68 height 7
click at [104, 59] on icon "Client cases" at bounding box center [93, 61] width 33 height 16
click at [114, 61] on icon "Client cases" at bounding box center [113, 61] width 7 height 7
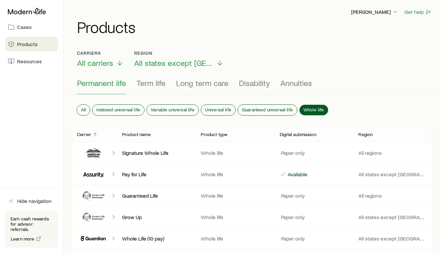
scroll to position [0, 0]
click at [25, 28] on span "Cases" at bounding box center [24, 27] width 14 height 7
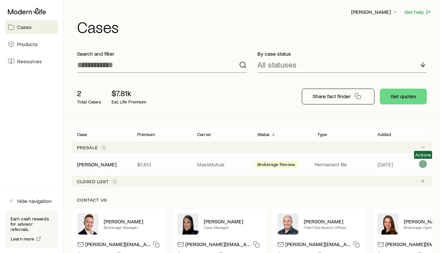
click at [423, 164] on icon "Client cases" at bounding box center [422, 163] width 5 height 5
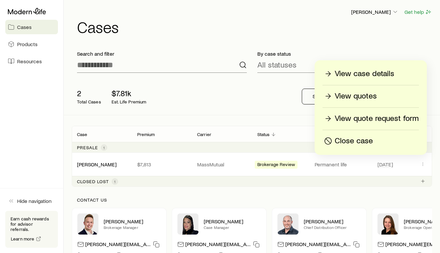
click at [356, 96] on p "View quotes" at bounding box center [356, 96] width 42 height 11
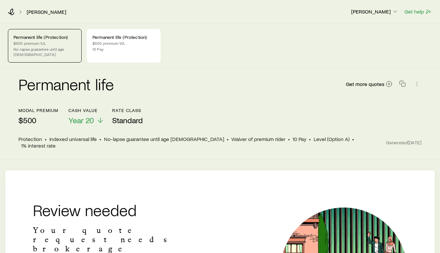
click at [231, 136] on span "Waiver of premium rider" at bounding box center [258, 139] width 54 height 7
click at [32, 42] on p "$500 premium IUL" at bounding box center [44, 42] width 63 height 5
click at [418, 80] on icon "button" at bounding box center [417, 83] width 7 height 7
click at [432, 89] on div "Permanent life Get more quotes modal premium $500 Cash Value Year 20 Rate Class…" at bounding box center [220, 114] width 440 height 92
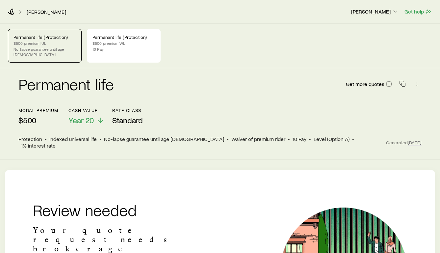
click at [137, 129] on header "modal premium $500 Cash Value Year 20 Rate Class Standard Protection • Indexed …" at bounding box center [219, 128] width 403 height 41
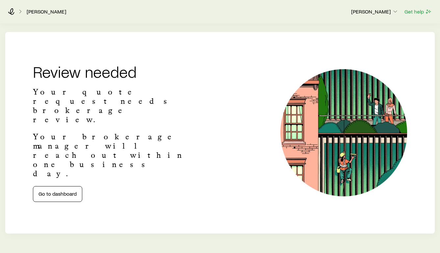
scroll to position [138, 0]
click at [54, 186] on link "Go to dashboard" at bounding box center [57, 194] width 49 height 16
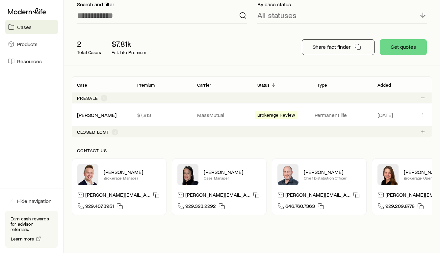
scroll to position [51, 0]
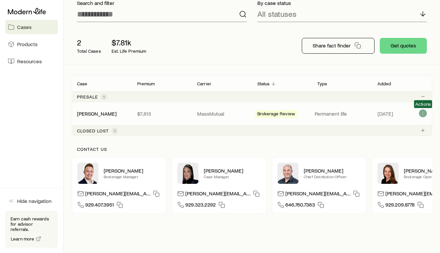
click at [422, 112] on icon "Client cases" at bounding box center [422, 113] width 5 height 5
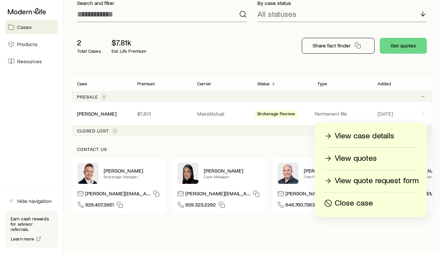
click at [360, 200] on p "Close case" at bounding box center [354, 203] width 38 height 11
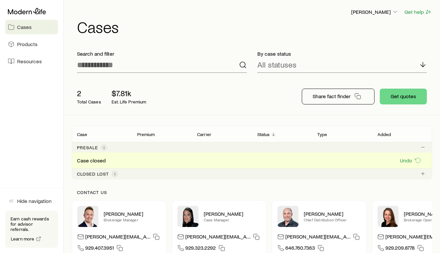
scroll to position [0, 0]
